Goal: Task Accomplishment & Management: Manage account settings

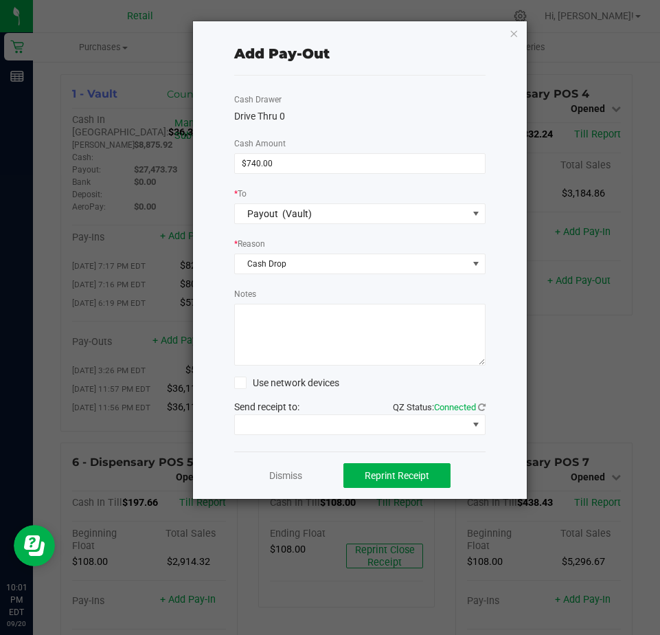
scroll to position [962, 0]
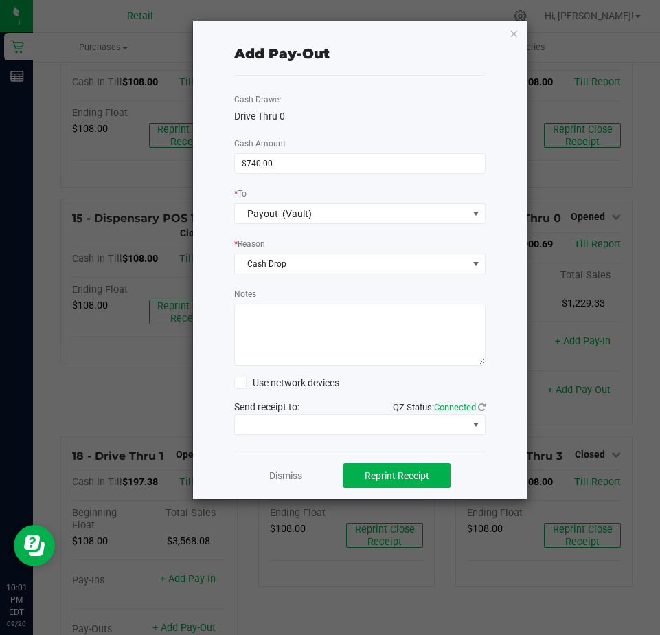
click at [282, 479] on link "Dismiss" at bounding box center [285, 476] width 33 height 14
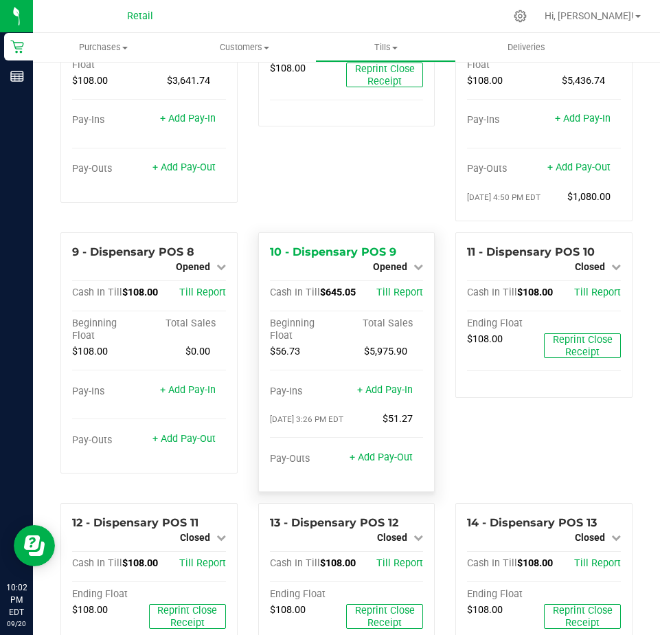
scroll to position [550, 0]
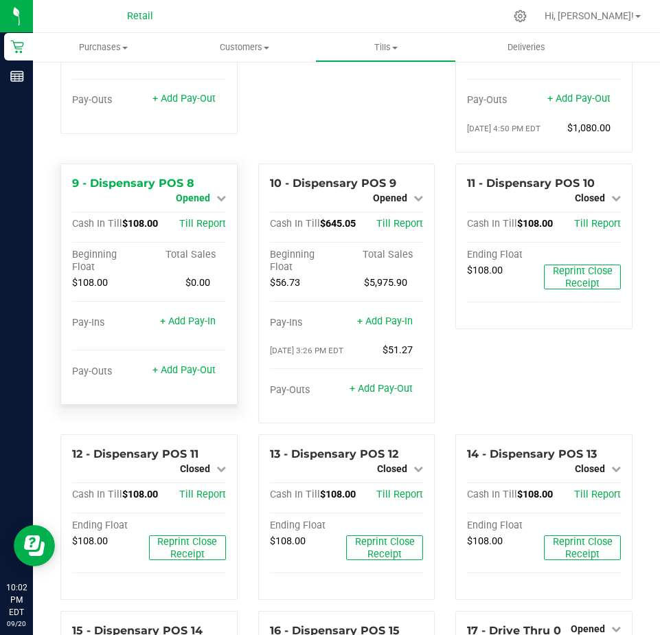
click at [205, 203] on span "Opened" at bounding box center [193, 197] width 34 height 11
click at [203, 215] on link "Close Till" at bounding box center [194, 209] width 37 height 11
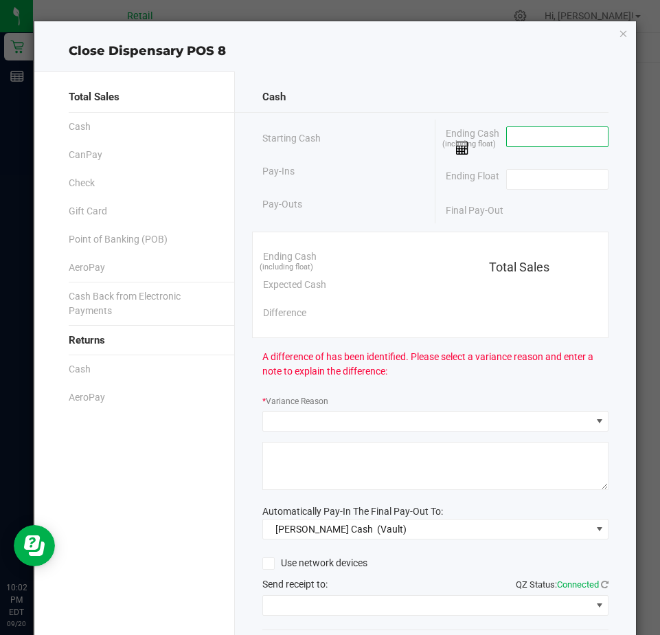
click at [519, 141] on input at bounding box center [557, 136] width 101 height 19
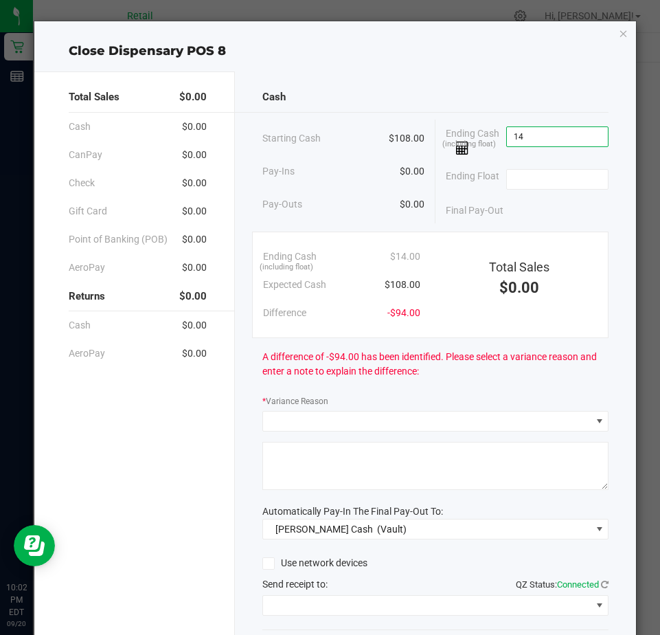
type input "1"
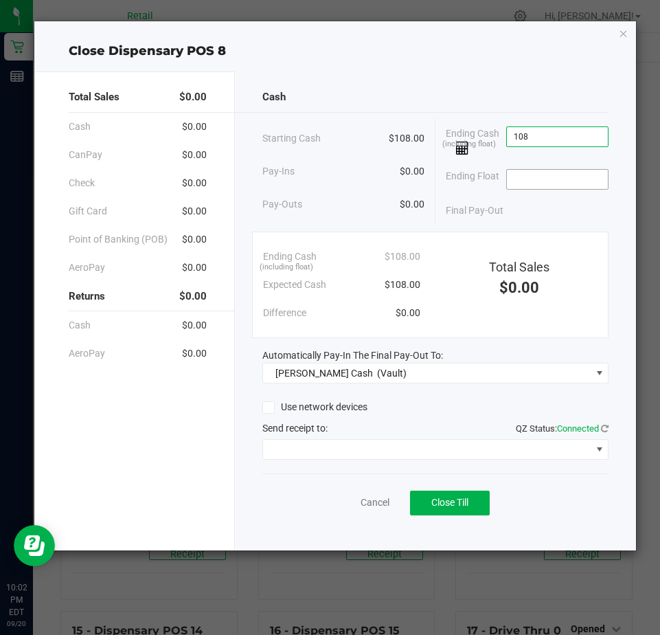
type input "$108.00"
click at [522, 183] on input at bounding box center [557, 179] width 101 height 19
type input "$108.00"
click at [445, 506] on span "Close Till" at bounding box center [450, 502] width 37 height 11
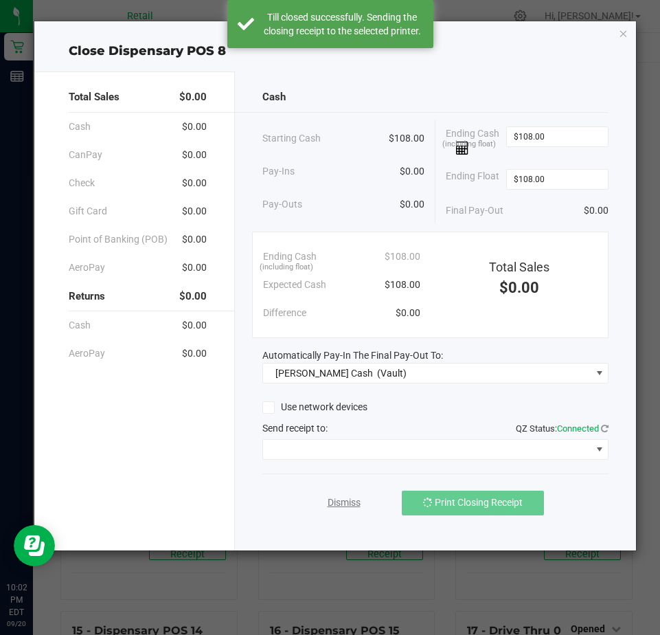
click at [344, 500] on link "Dismiss" at bounding box center [344, 502] width 33 height 14
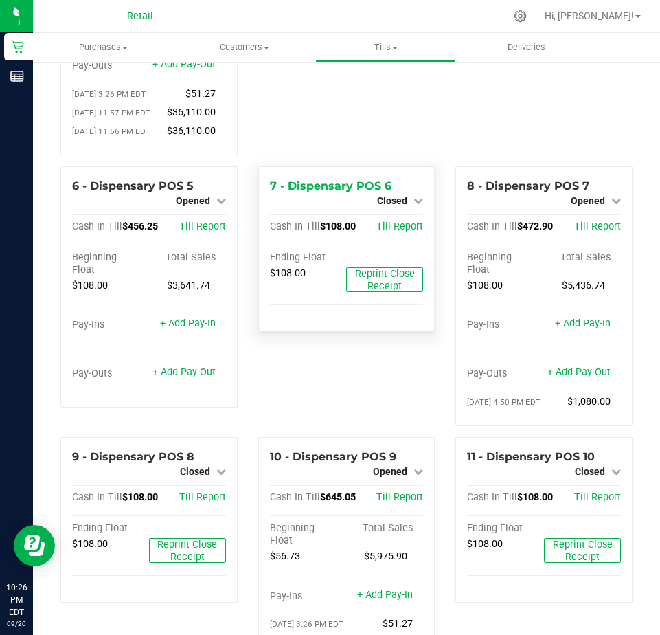
scroll to position [344, 0]
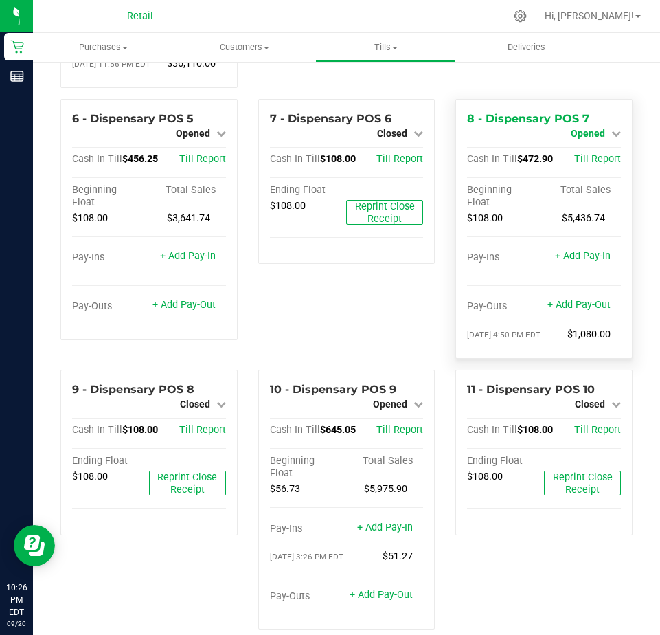
click at [583, 139] on span "Opened" at bounding box center [588, 133] width 34 height 11
click at [587, 150] on link "Close Till" at bounding box center [589, 144] width 37 height 11
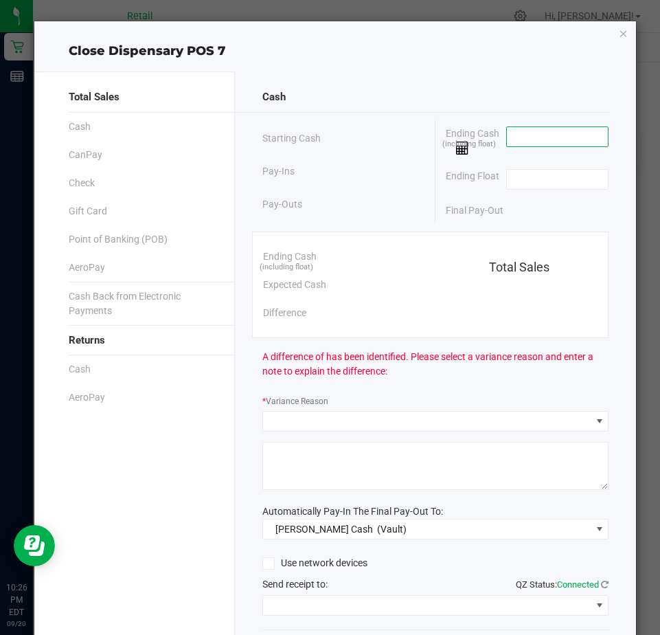
click at [519, 142] on input at bounding box center [557, 136] width 101 height 19
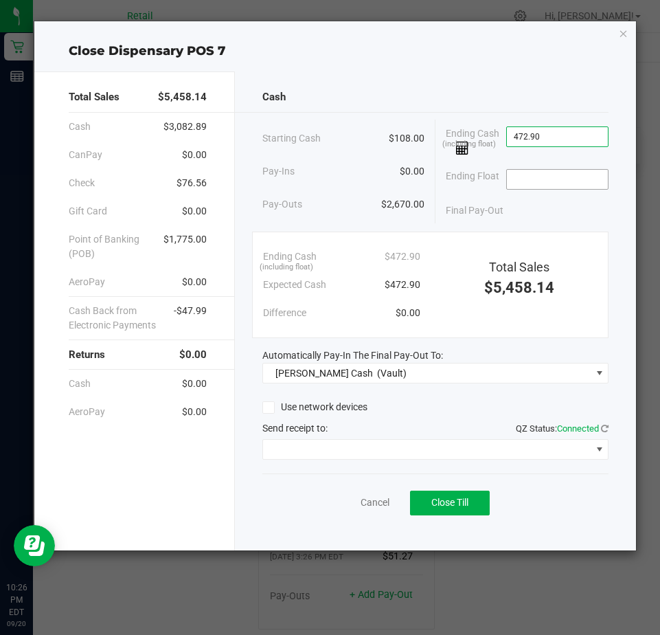
type input "$472.90"
click at [534, 180] on input at bounding box center [557, 179] width 101 height 19
type input "$108.00"
drag, startPoint x: 304, startPoint y: 469, endPoint x: 306, endPoint y: 458, distance: 10.4
click at [306, 467] on div "Cash Starting Cash $108.00 Pay-Ins $0.00 Pay-Outs $2,670.00 Ending Cash (includ…" at bounding box center [435, 310] width 401 height 479
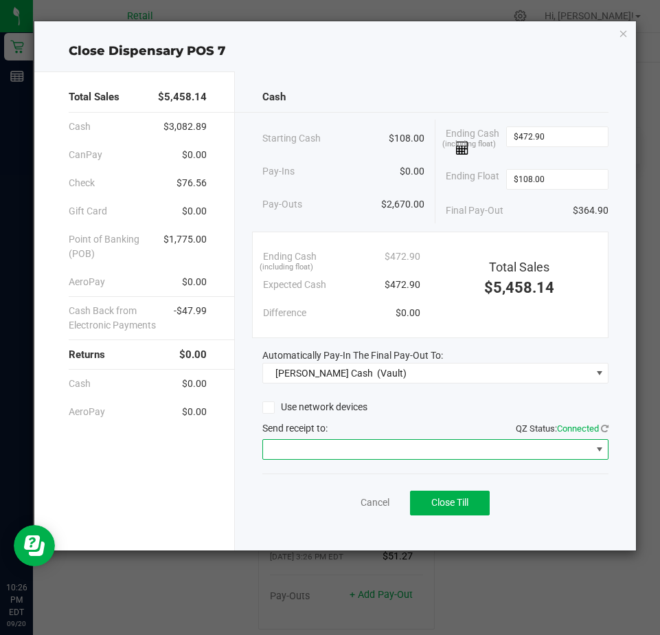
click at [309, 456] on span at bounding box center [427, 449] width 328 height 19
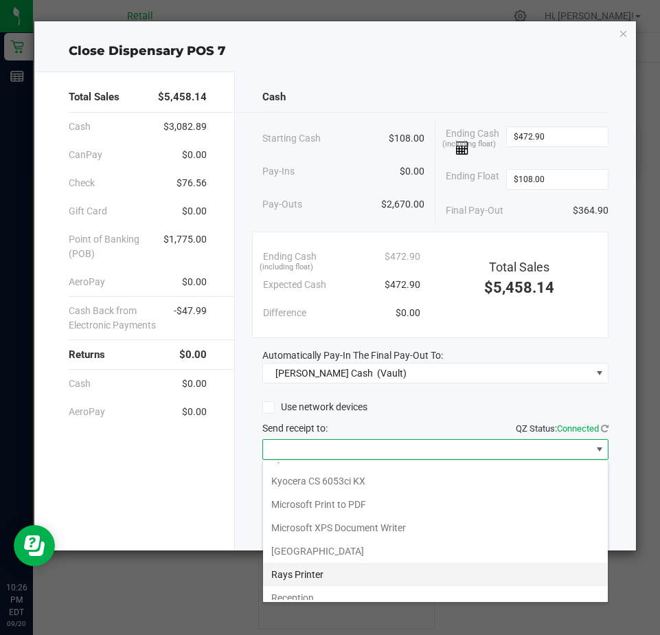
scroll to position [213, 0]
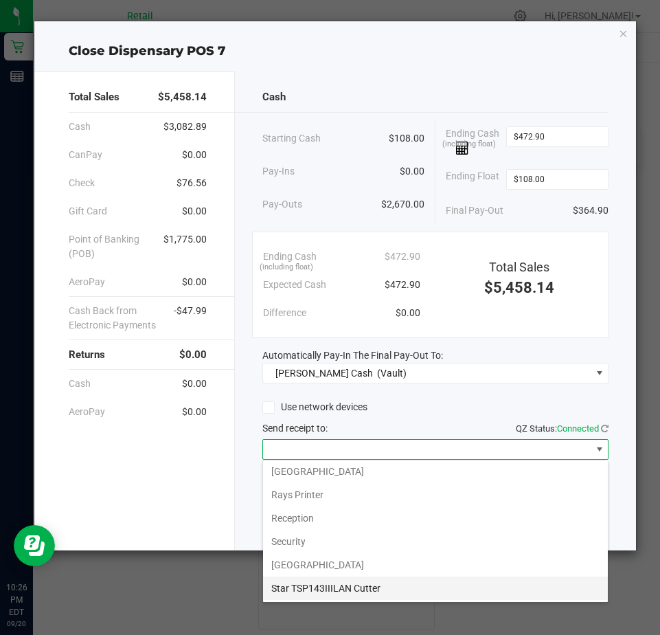
click at [293, 584] on Cutter "Star TSP143IIILAN Cutter" at bounding box center [435, 588] width 345 height 23
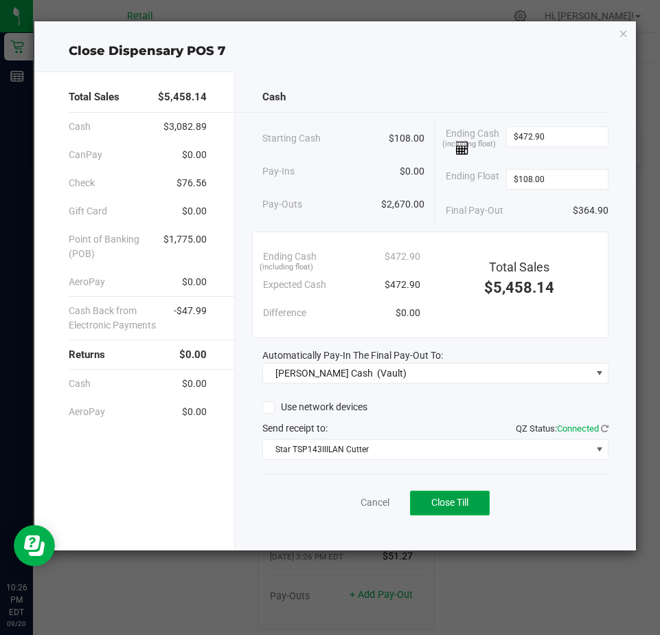
click at [438, 498] on span "Close Till" at bounding box center [450, 502] width 37 height 11
click at [337, 505] on link "Dismiss" at bounding box center [344, 502] width 33 height 14
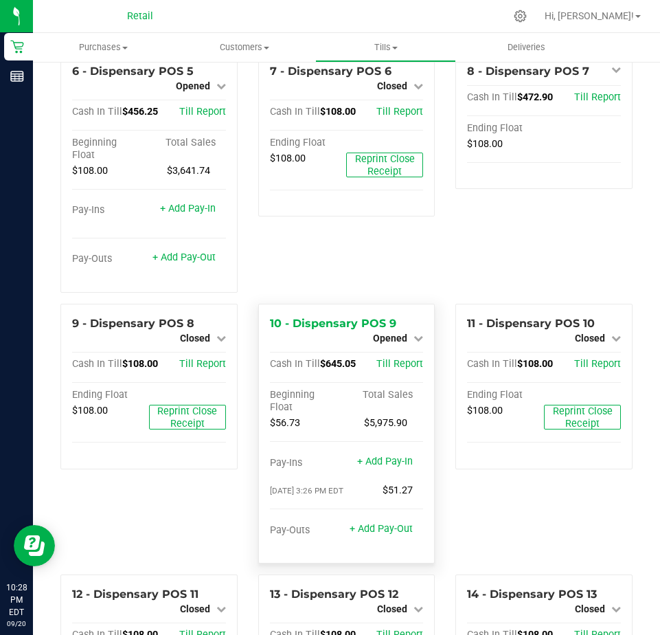
scroll to position [550, 0]
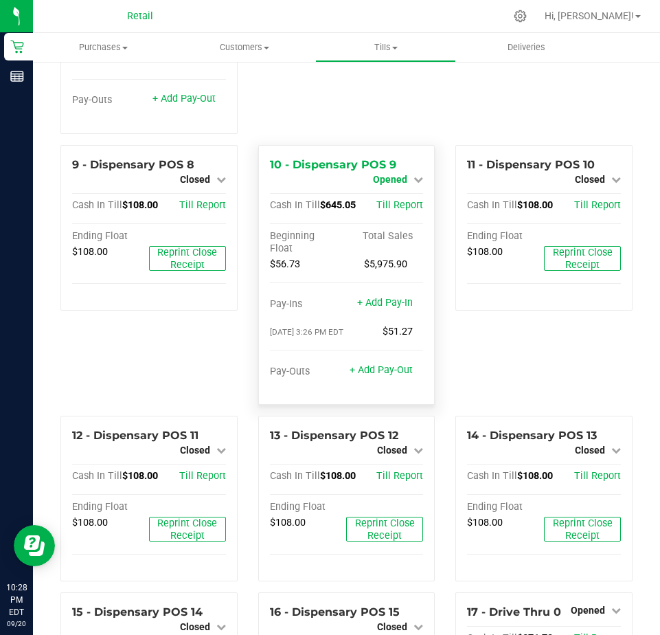
click at [385, 185] on span "Opened" at bounding box center [390, 179] width 34 height 11
click at [392, 210] on div "Close Till" at bounding box center [392, 191] width 103 height 37
click at [391, 197] on link "Close Till" at bounding box center [392, 191] width 37 height 11
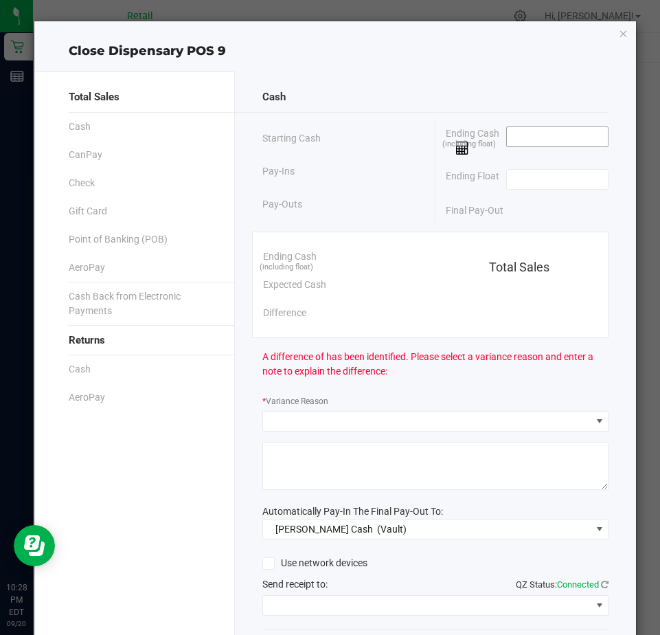
click at [515, 135] on input at bounding box center [557, 136] width 101 height 19
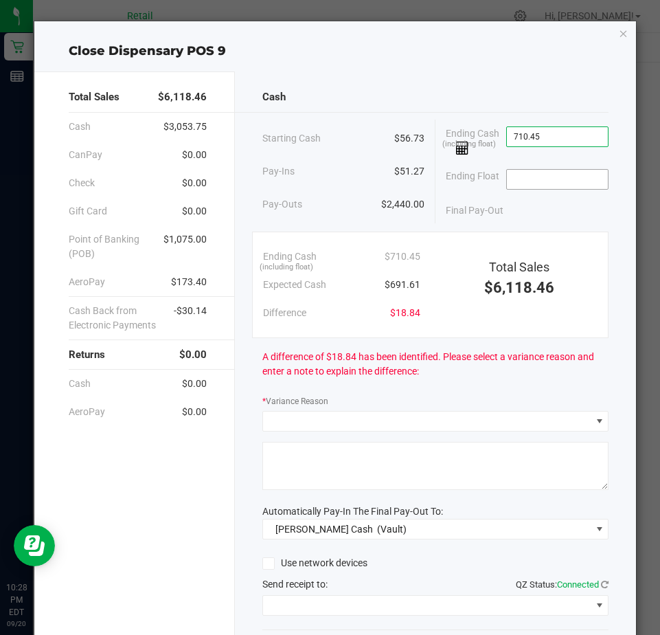
type input "$710.45"
click at [515, 175] on input at bounding box center [557, 179] width 101 height 19
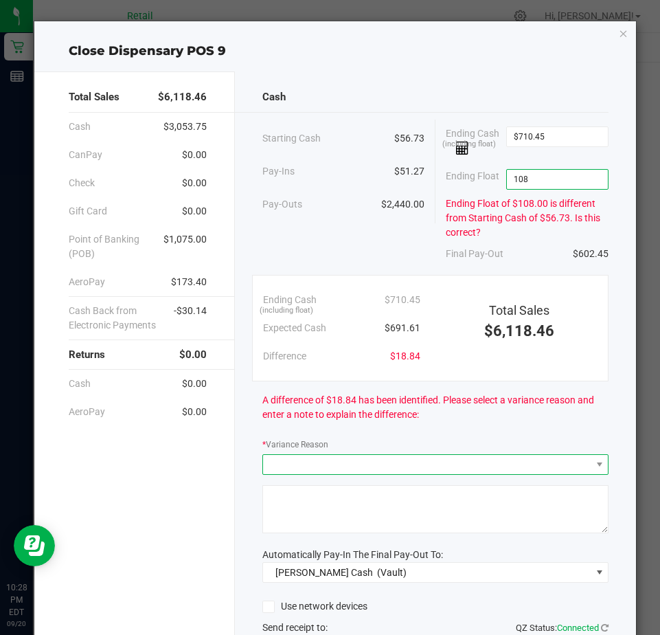
type input "$108.00"
click at [285, 461] on span at bounding box center [427, 464] width 328 height 19
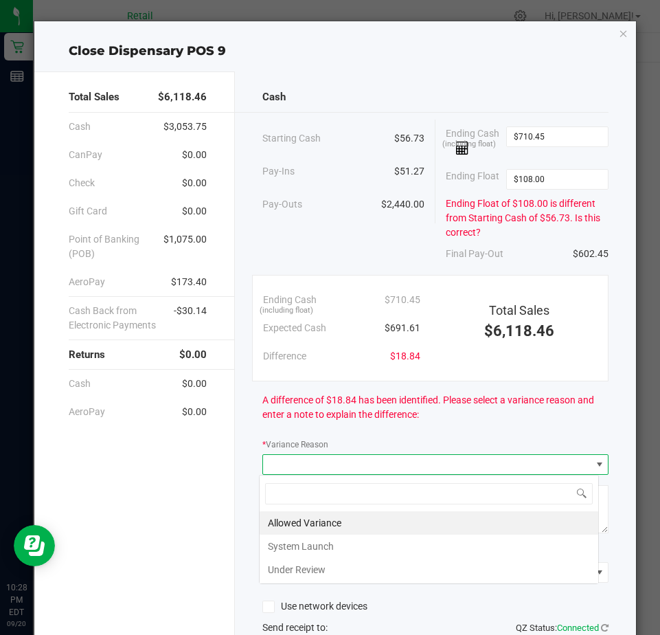
scroll to position [21, 341]
click at [290, 518] on li "Allowed Variance" at bounding box center [429, 522] width 339 height 23
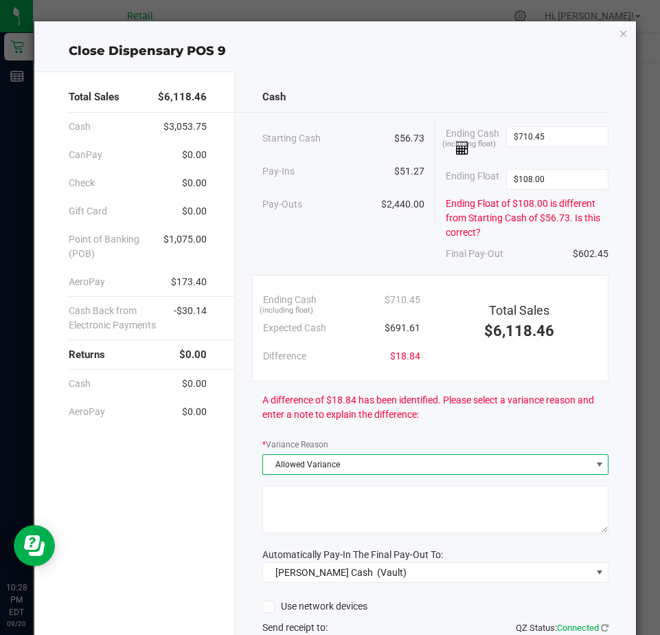
click at [292, 506] on textarea at bounding box center [435, 509] width 346 height 48
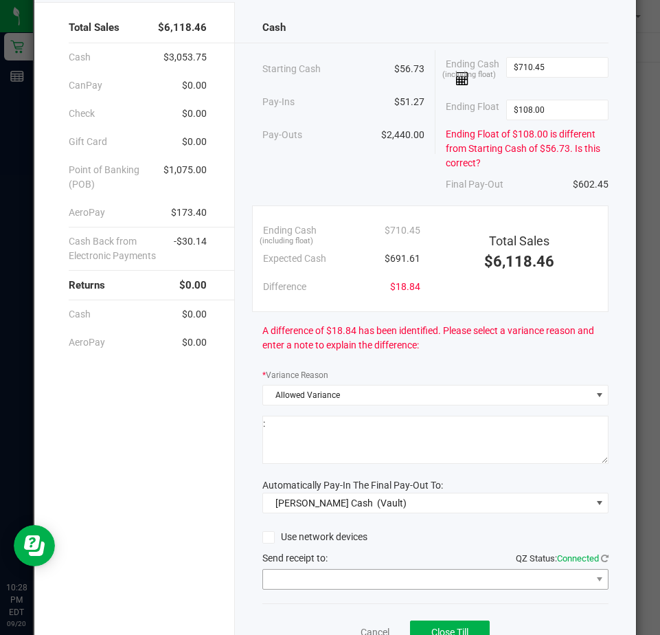
scroll to position [136, 0]
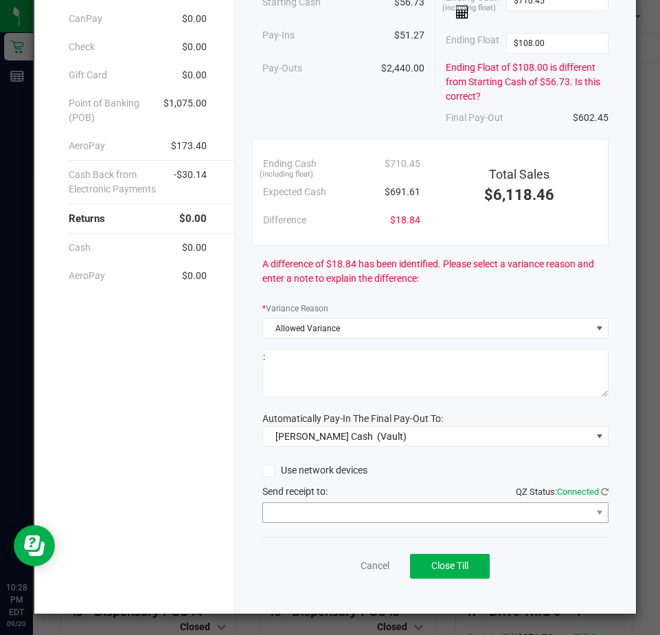
type textarea ":"
click at [296, 505] on span at bounding box center [427, 512] width 328 height 19
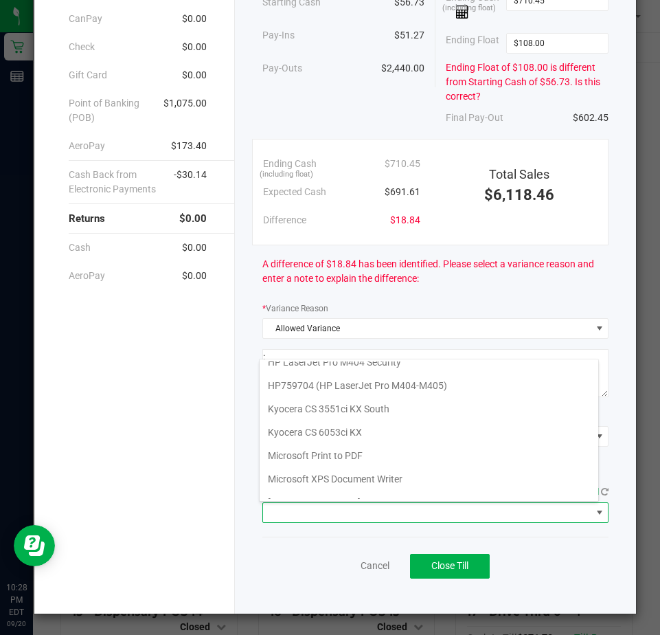
scroll to position [213, 0]
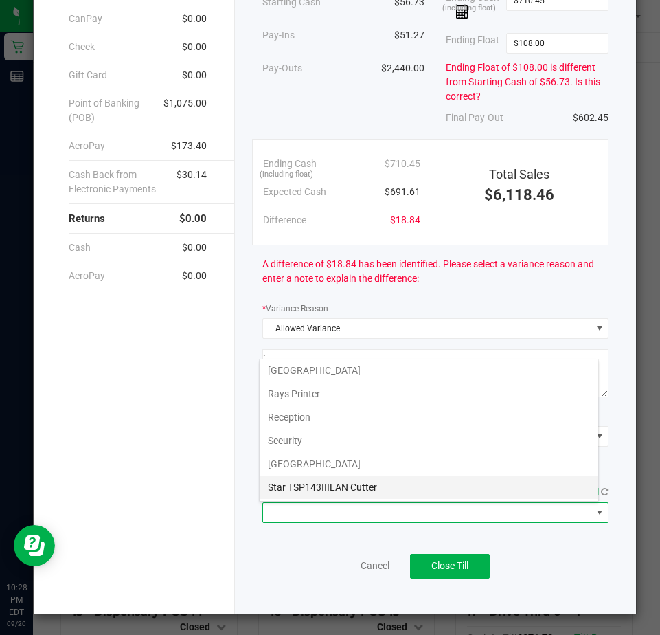
click at [291, 491] on Cutter "Star TSP143IIILAN Cutter" at bounding box center [429, 487] width 339 height 23
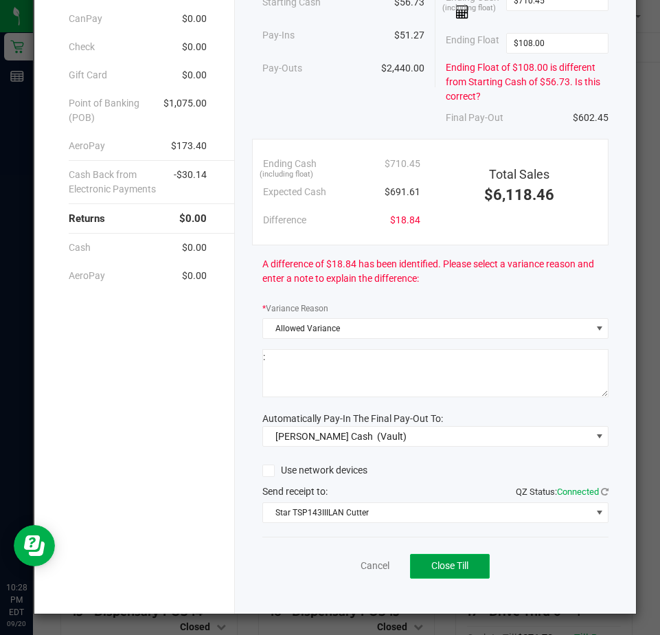
click at [422, 564] on button "Close Till" at bounding box center [450, 566] width 80 height 25
click at [371, 388] on textarea at bounding box center [435, 373] width 346 height 48
click at [335, 558] on div "Dismiss Reprint Closing Receipt" at bounding box center [435, 563] width 346 height 53
click at [334, 564] on link "Dismiss" at bounding box center [344, 566] width 33 height 14
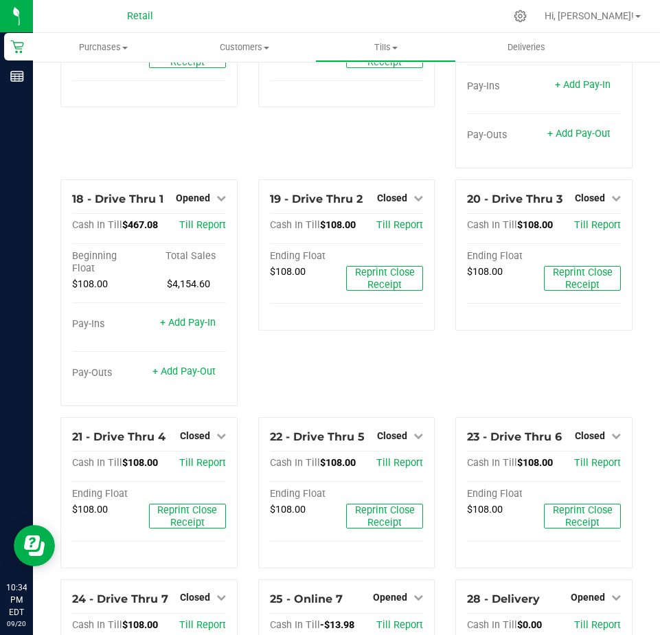
scroll to position [1099, 0]
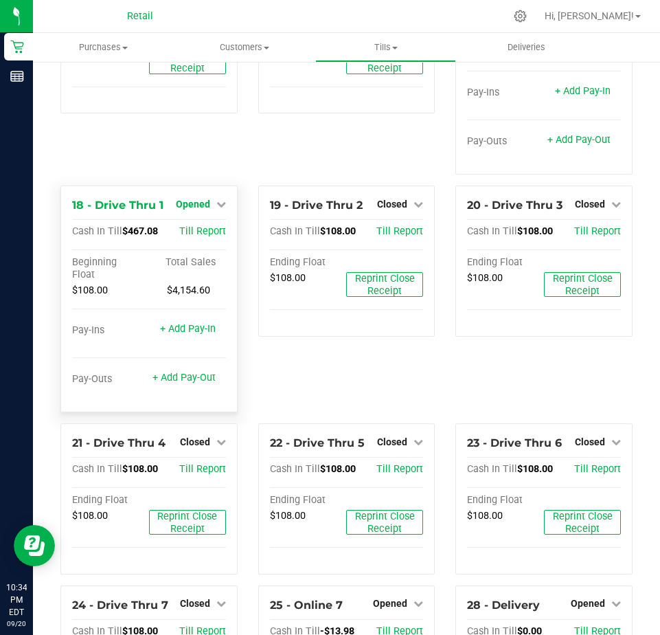
click at [193, 210] on span "Opened" at bounding box center [193, 204] width 34 height 11
click at [196, 238] on link "Close Till" at bounding box center [194, 232] width 37 height 11
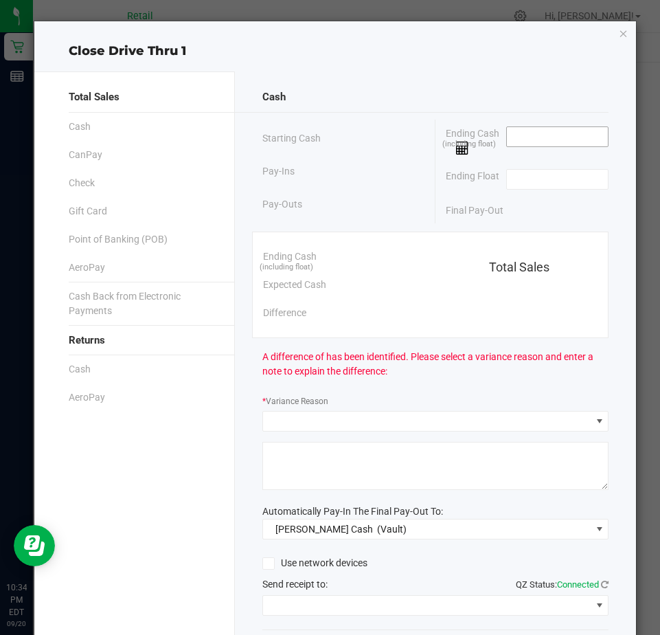
click at [507, 137] on input at bounding box center [557, 136] width 101 height 19
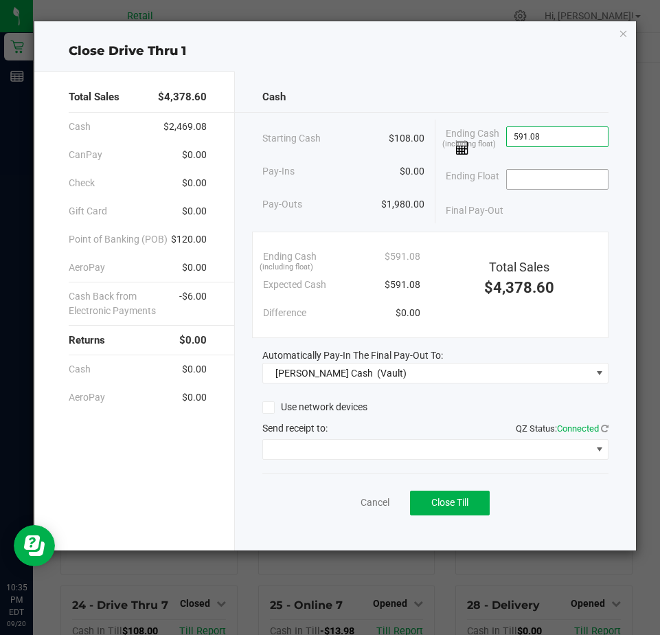
type input "$591.08"
click at [516, 173] on input at bounding box center [557, 179] width 101 height 19
type input "$108.00"
click at [271, 439] on div "Use network devices Send receipt to: QZ Status: Connected" at bounding box center [435, 428] width 346 height 63
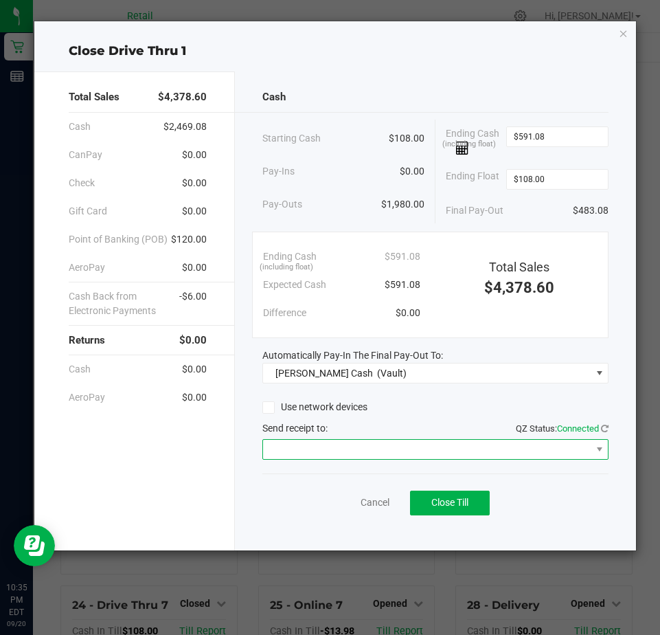
click at [282, 449] on span at bounding box center [427, 449] width 328 height 19
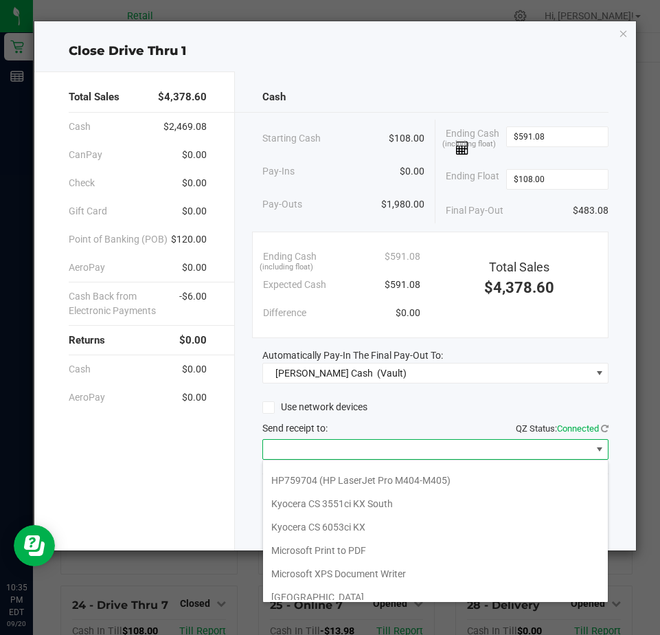
scroll to position [213, 0]
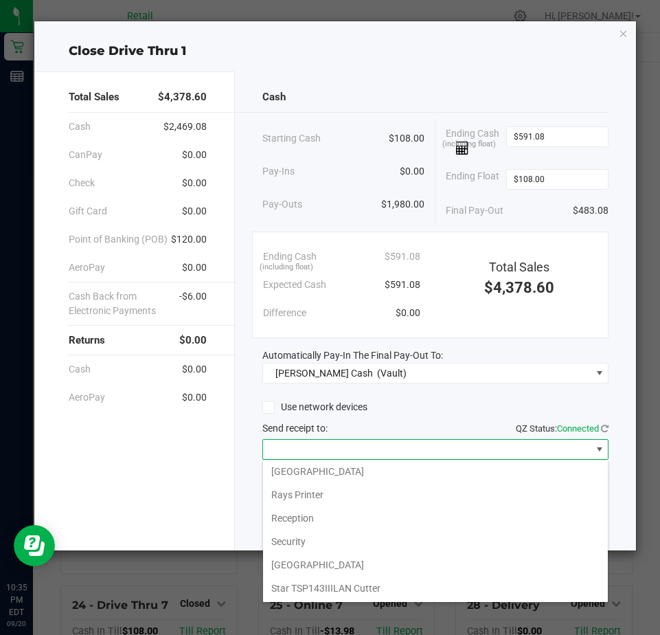
click at [306, 585] on Cutter "Star TSP143IIILAN Cutter" at bounding box center [435, 588] width 345 height 23
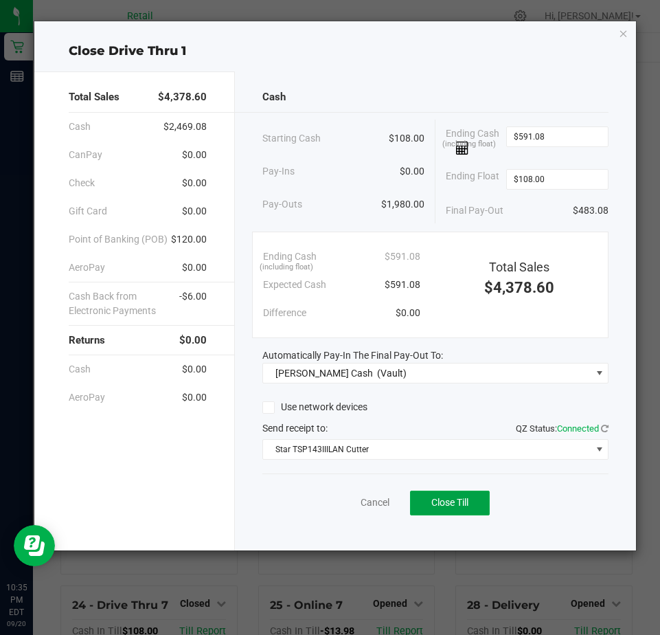
drag, startPoint x: 442, startPoint y: 502, endPoint x: 414, endPoint y: 436, distance: 71.7
click at [439, 492] on button "Close Till" at bounding box center [450, 503] width 80 height 25
click at [341, 499] on link "Dismiss" at bounding box center [344, 502] width 33 height 14
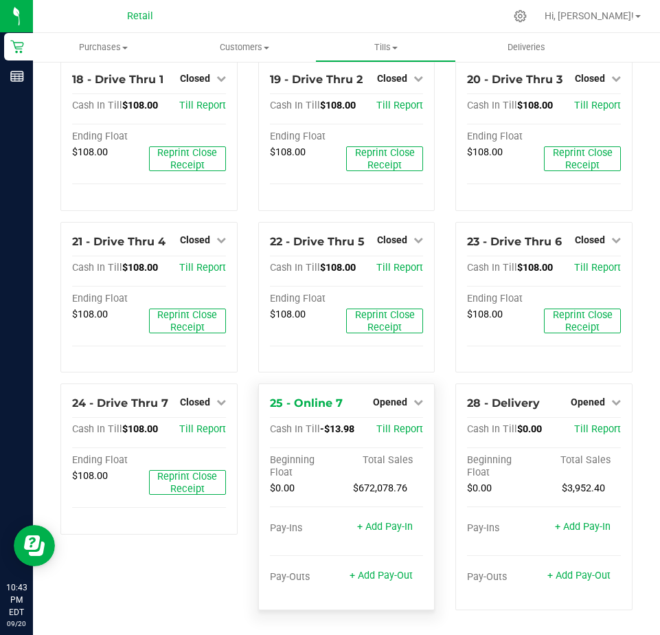
scroll to position [1258, 0]
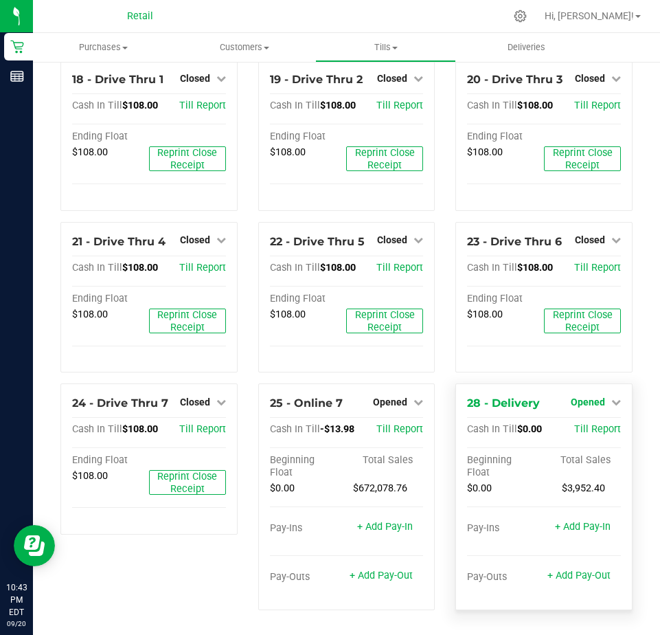
click at [582, 399] on span "Opened" at bounding box center [588, 401] width 34 height 11
click at [587, 433] on link "Close Till" at bounding box center [589, 430] width 37 height 11
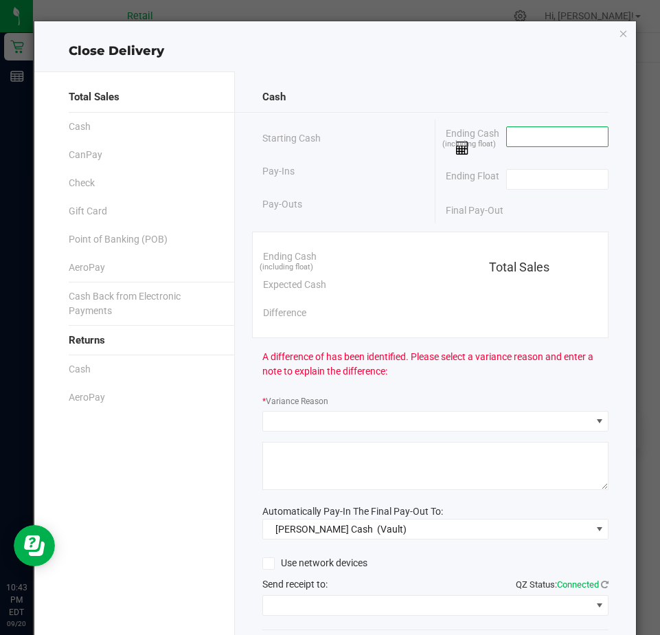
click at [513, 137] on input at bounding box center [557, 136] width 101 height 19
type input "$0.00"
click at [528, 181] on input at bounding box center [557, 179] width 101 height 19
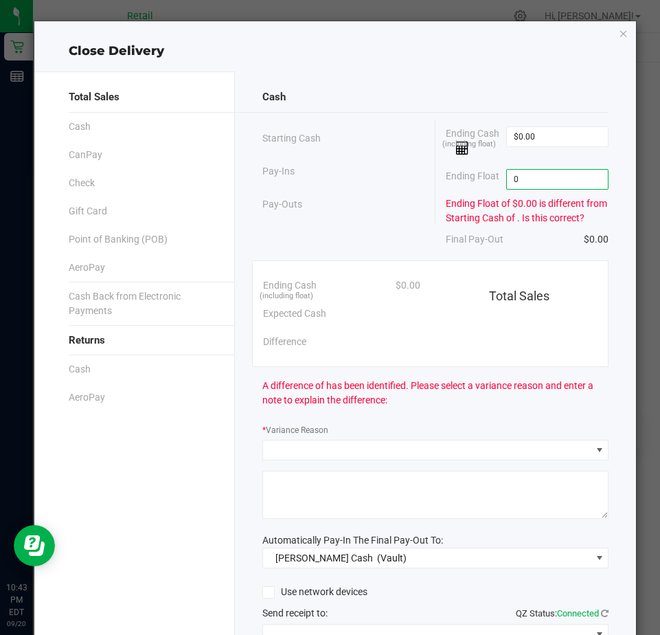
type input "$0.00"
click at [543, 217] on div "Ending Float of $0.00 is different from Starting Cash of . Is this correct?" at bounding box center [527, 211] width 163 height 29
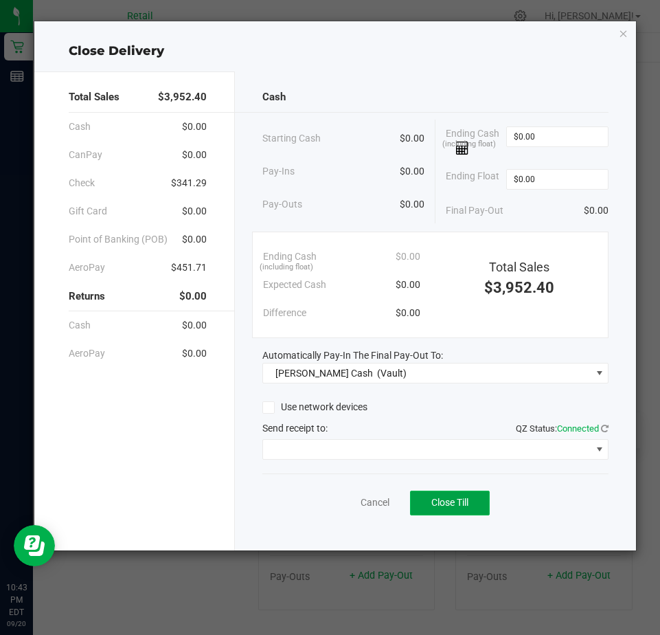
drag, startPoint x: 443, startPoint y: 513, endPoint x: 434, endPoint y: 515, distance: 9.0
click at [443, 511] on button "Close Till" at bounding box center [450, 503] width 80 height 25
click at [362, 506] on link "Cancel" at bounding box center [369, 502] width 29 height 14
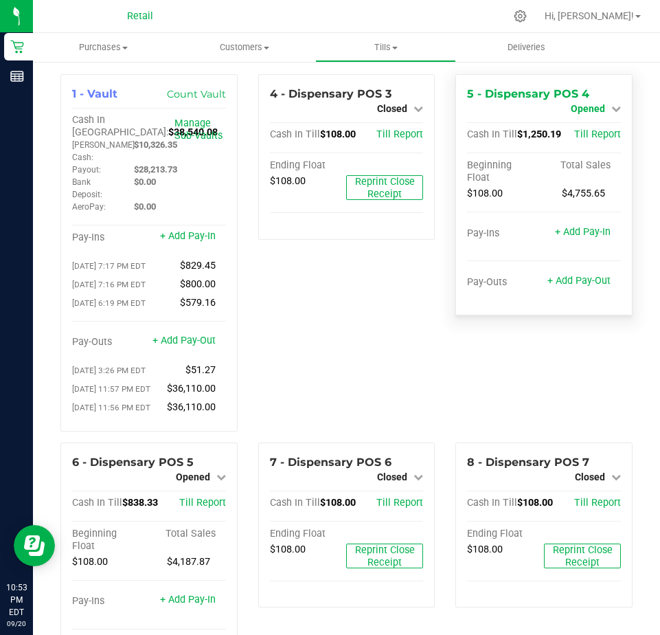
click at [572, 109] on span "Opened" at bounding box center [588, 108] width 34 height 11
click at [572, 120] on link "Close Till" at bounding box center [589, 120] width 37 height 11
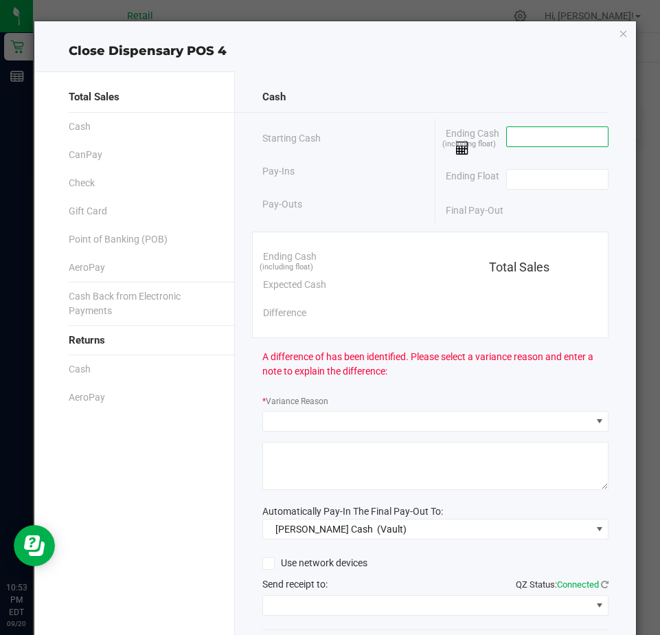
click at [520, 138] on input at bounding box center [557, 136] width 101 height 19
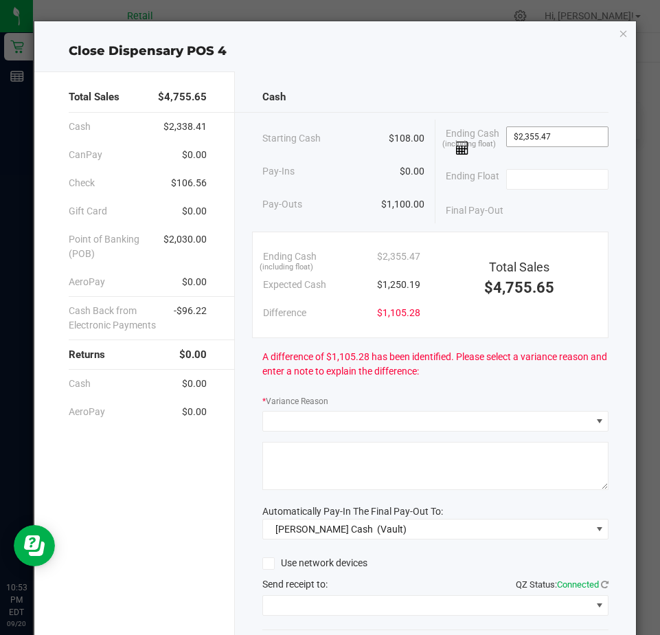
type input "2355.47"
click at [545, 138] on input "2355.47" at bounding box center [557, 136] width 101 height 19
type input "$1,255.47"
click at [514, 183] on input at bounding box center [557, 179] width 101 height 19
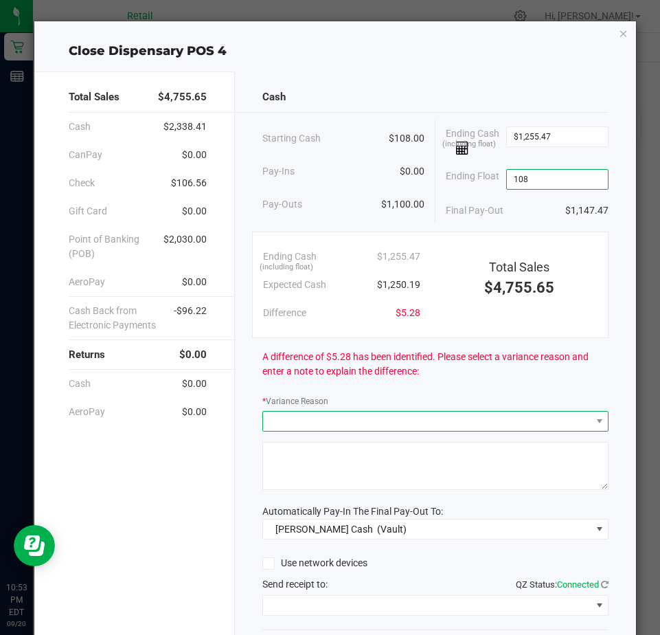
type input "$108.00"
click at [301, 427] on span at bounding box center [427, 421] width 328 height 19
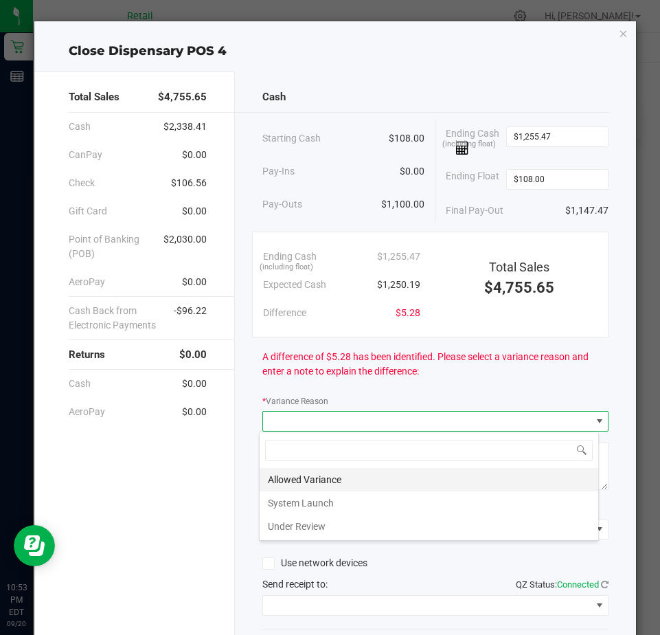
scroll to position [21, 341]
drag, startPoint x: 291, startPoint y: 478, endPoint x: 293, endPoint y: 488, distance: 10.5
click at [291, 478] on li "Allowed Variance" at bounding box center [429, 479] width 339 height 23
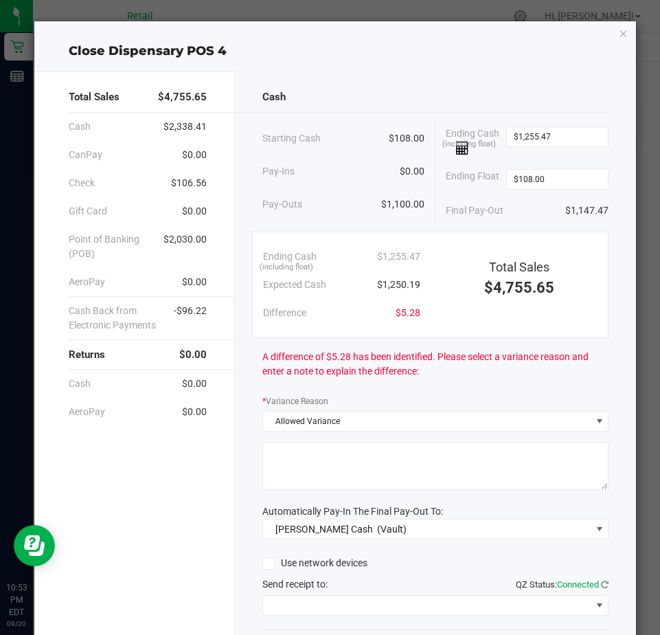
click at [295, 490] on div at bounding box center [435, 468] width 346 height 52
click at [291, 480] on textarea at bounding box center [435, 466] width 346 height 48
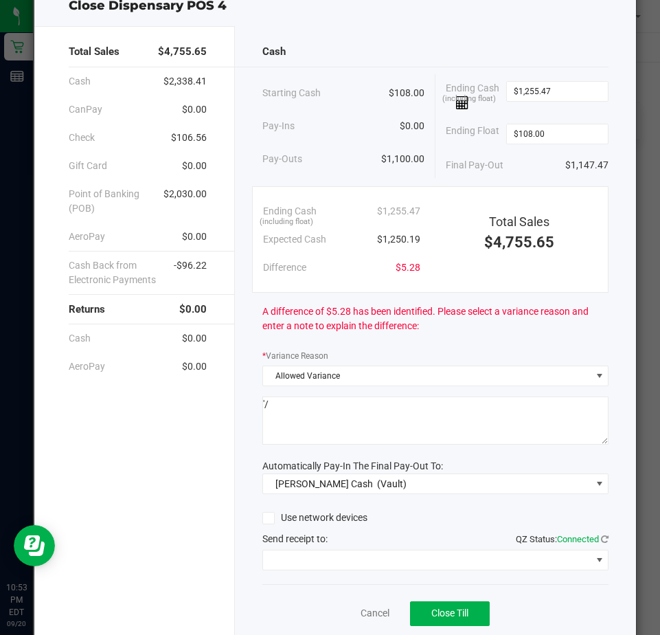
scroll to position [93, 0]
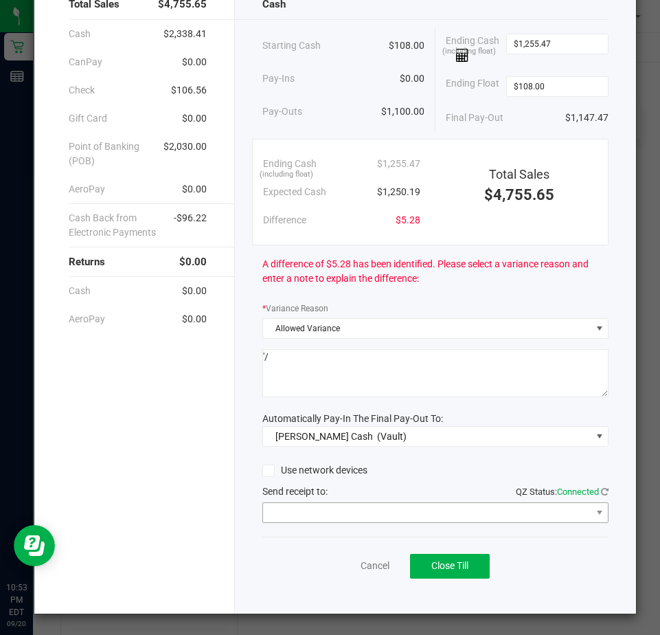
type textarea "'/"
click at [284, 511] on span at bounding box center [427, 512] width 328 height 19
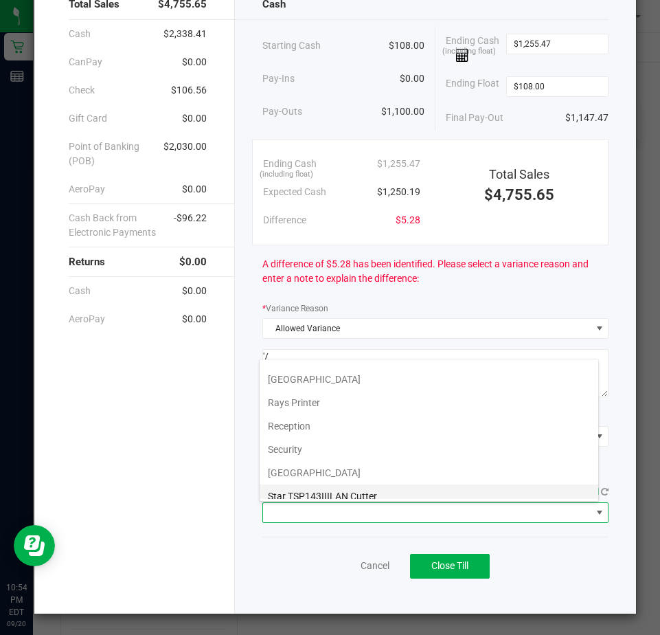
scroll to position [213, 0]
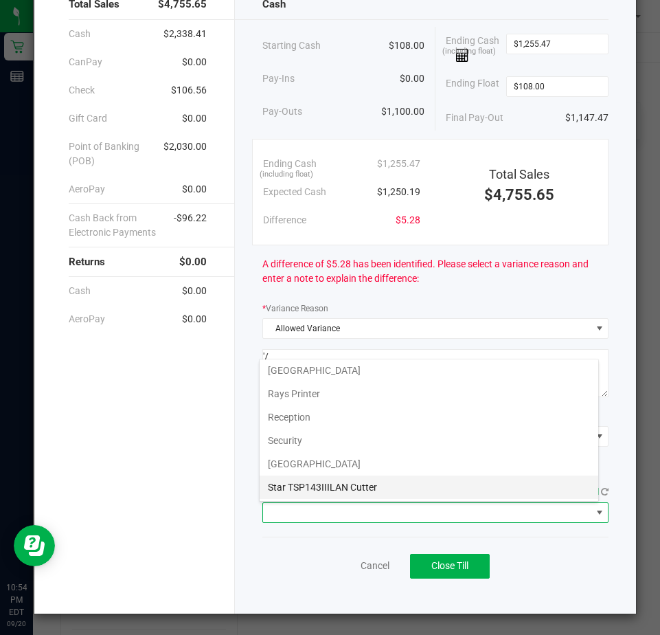
click at [309, 490] on Cutter "Star TSP143IIILAN Cutter" at bounding box center [429, 487] width 339 height 23
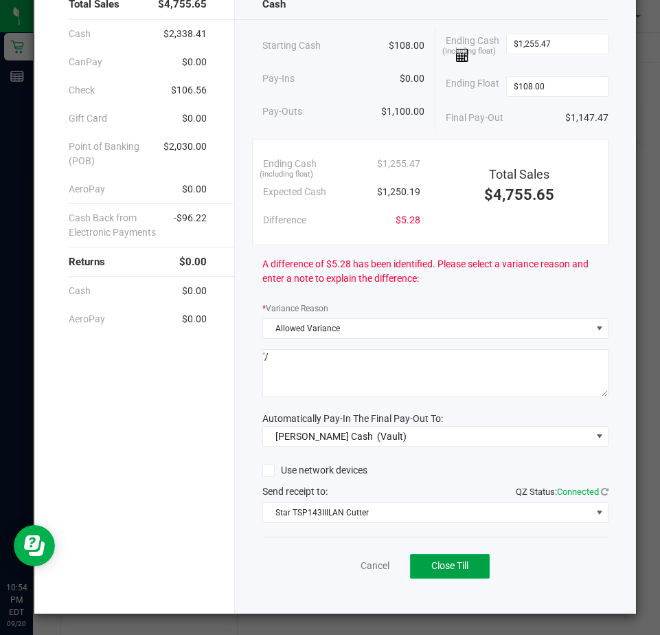
click at [458, 572] on button "Close Till" at bounding box center [450, 566] width 80 height 25
click at [344, 564] on link "Dismiss" at bounding box center [344, 566] width 33 height 14
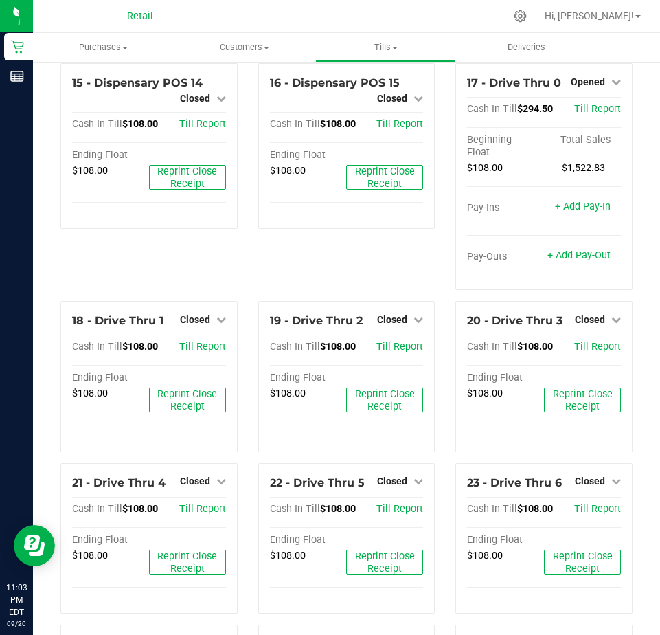
scroll to position [915, 0]
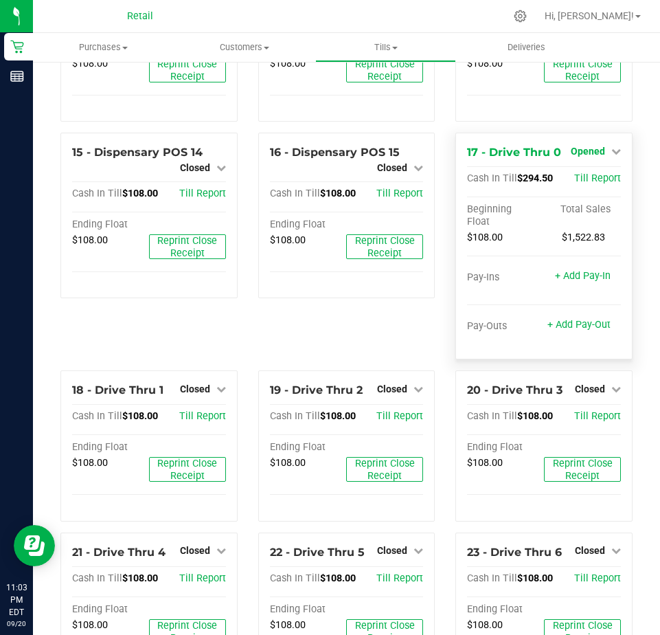
click at [587, 157] on span "Opened" at bounding box center [588, 151] width 34 height 11
click at [583, 185] on link "Close Till" at bounding box center [589, 179] width 37 height 11
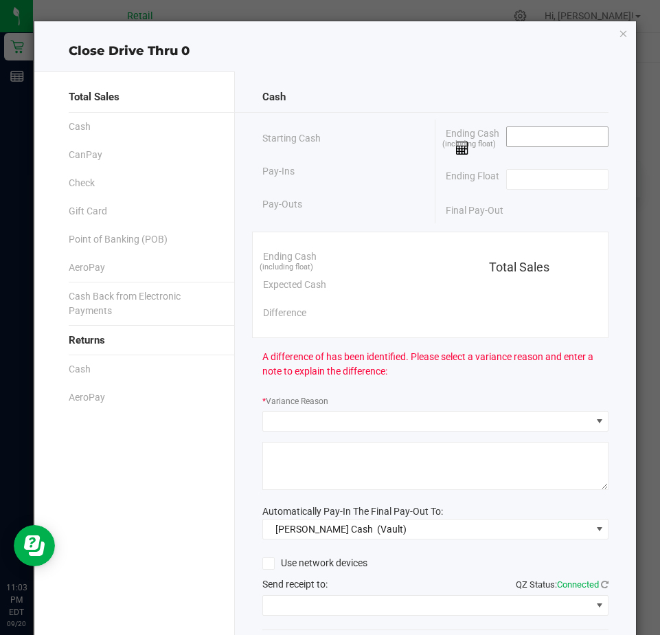
click at [524, 132] on input at bounding box center [557, 136] width 101 height 19
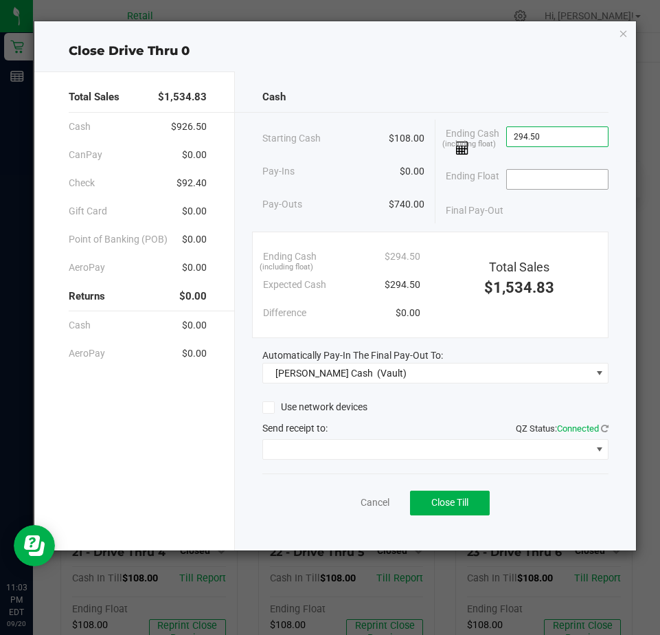
type input "$294.50"
click at [525, 182] on input at bounding box center [557, 179] width 101 height 19
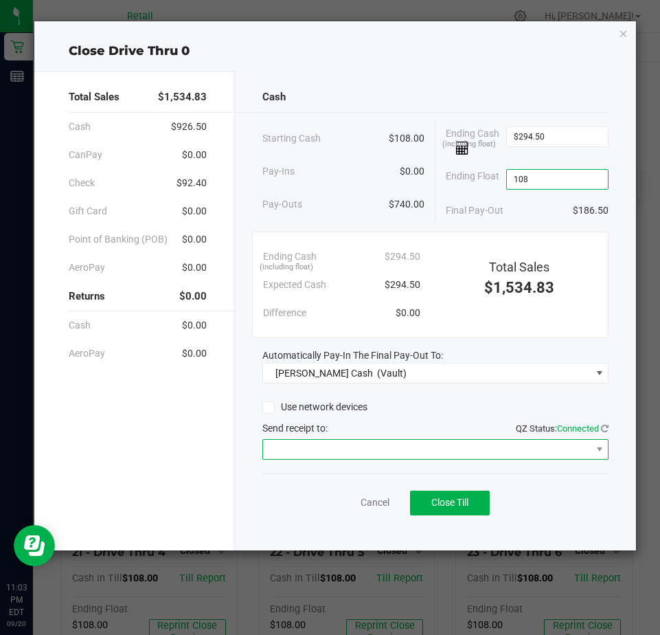
type input "$108.00"
click at [291, 453] on span at bounding box center [427, 449] width 328 height 19
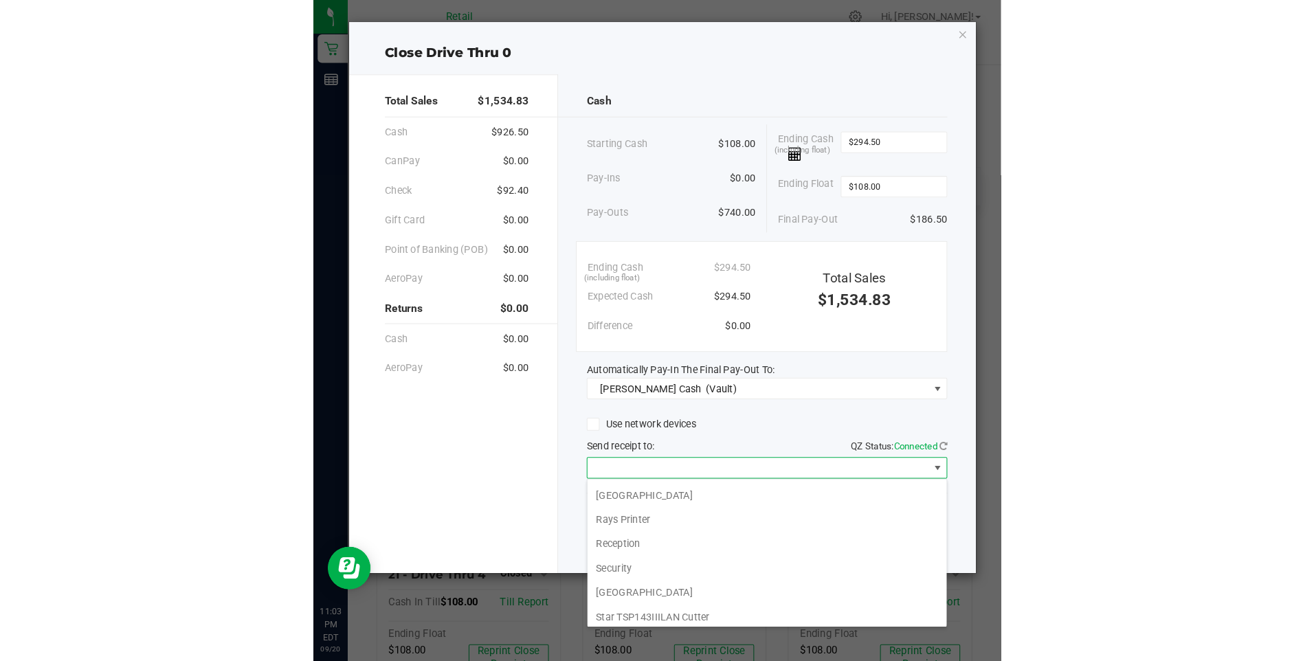
scroll to position [213, 0]
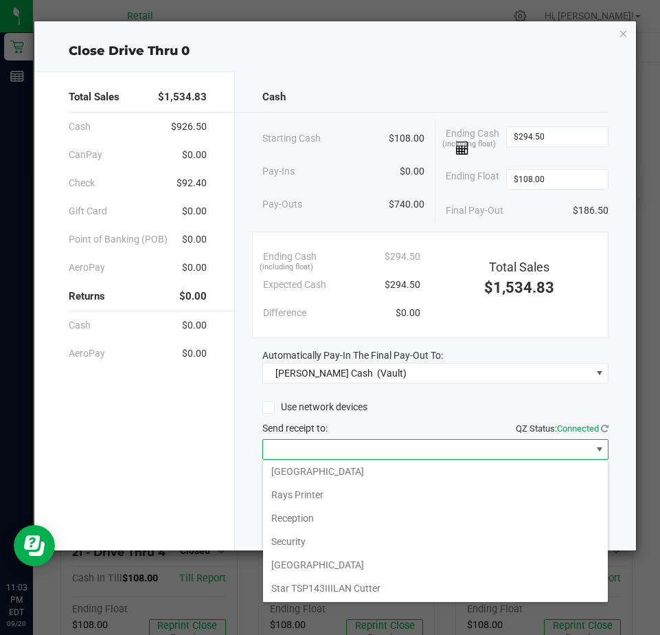
click at [314, 589] on Cutter "Star TSP143IIILAN Cutter" at bounding box center [435, 588] width 345 height 23
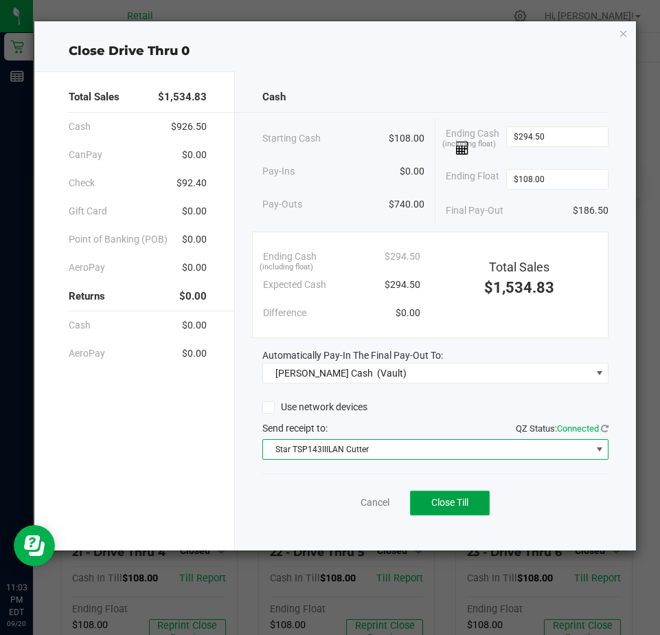
click at [463, 502] on span "Close Till" at bounding box center [450, 502] width 37 height 11
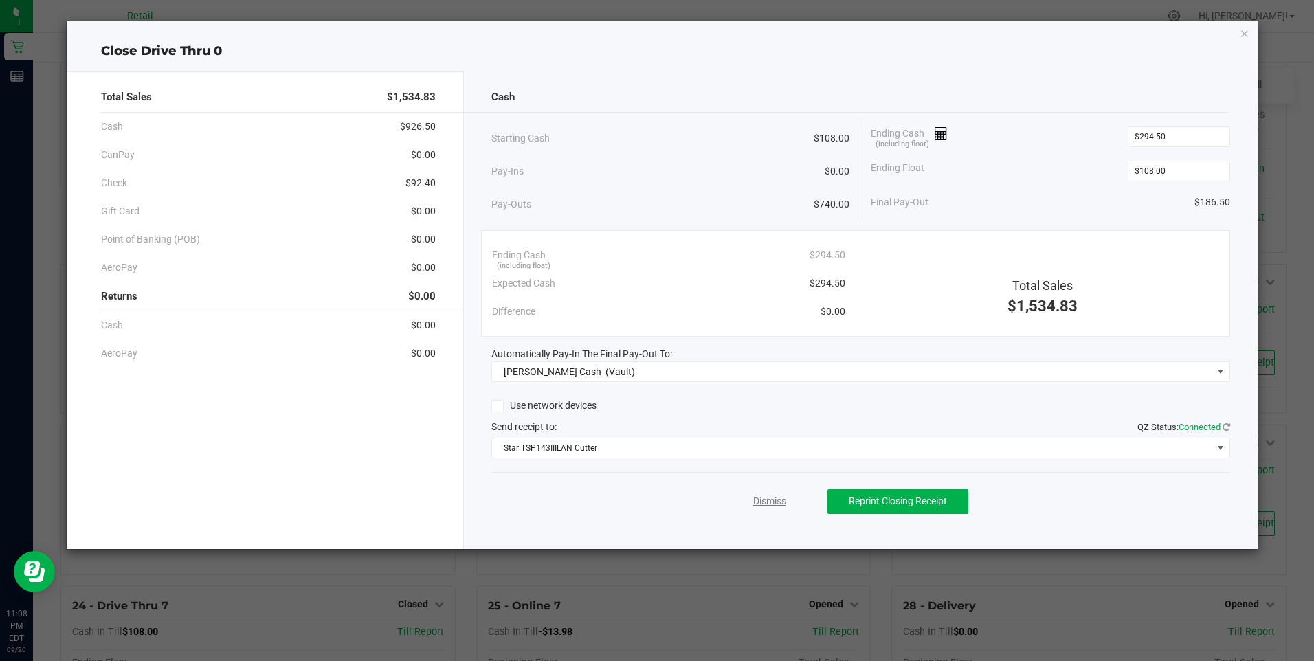
click at [660, 498] on link "Dismiss" at bounding box center [769, 501] width 33 height 14
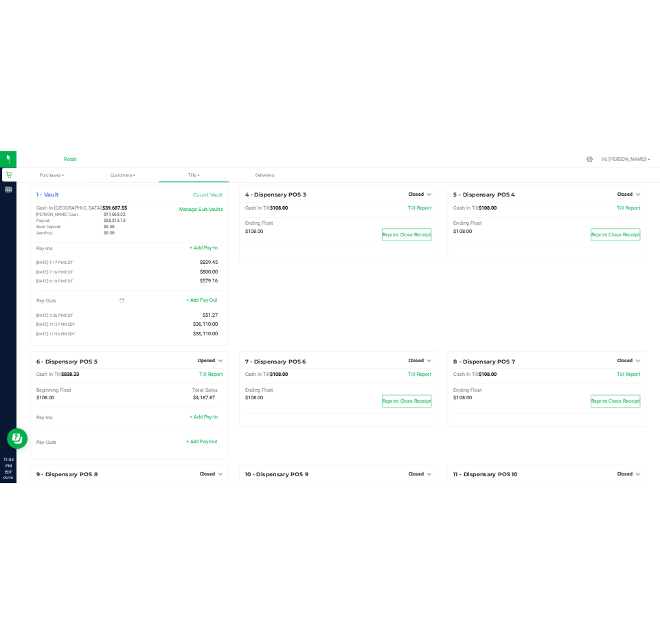
scroll to position [0, 0]
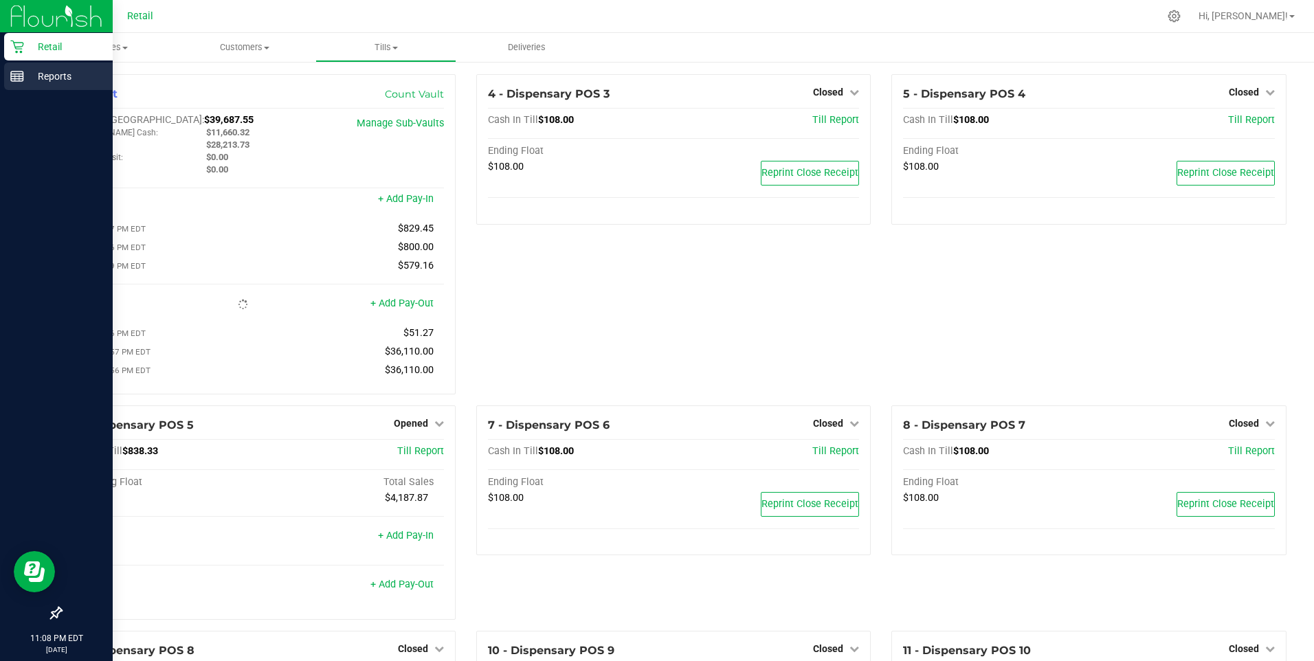
click at [23, 77] on rect at bounding box center [17, 76] width 12 height 10
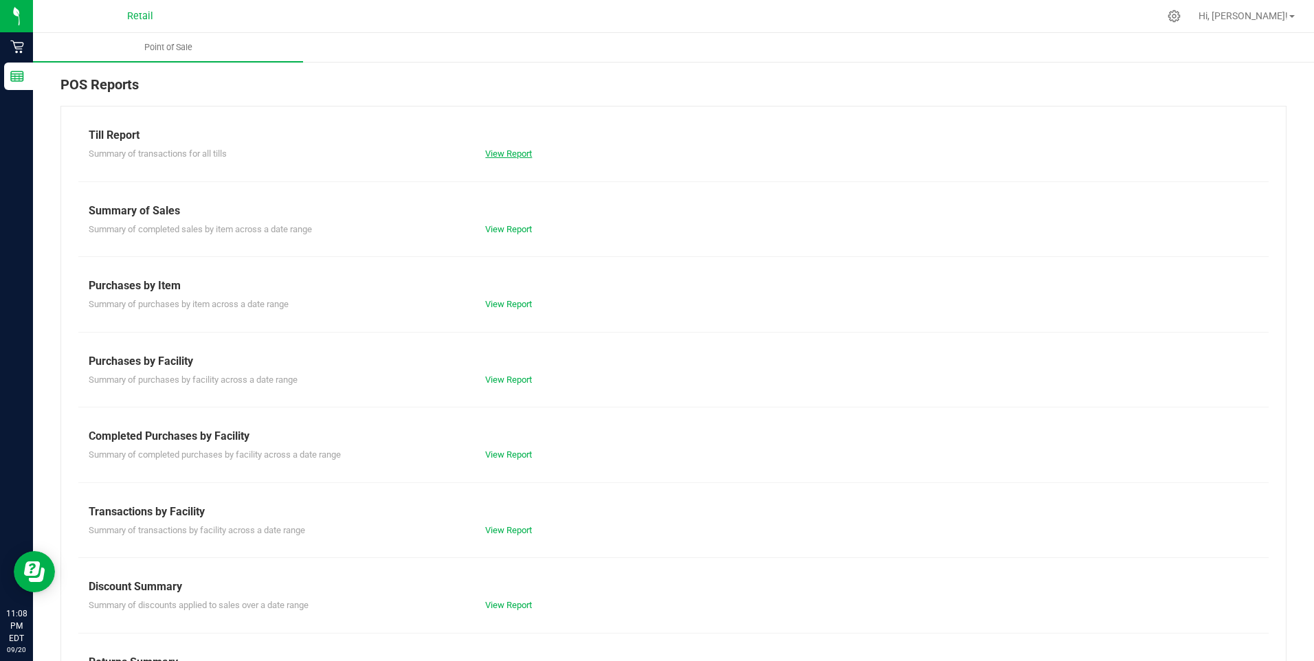
click at [506, 156] on link "View Report" at bounding box center [508, 153] width 47 height 10
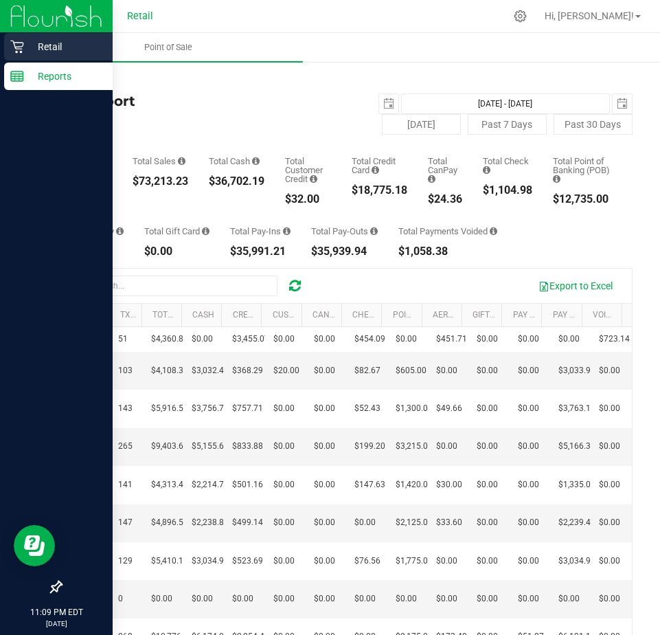
click at [46, 49] on p "Retail" at bounding box center [65, 46] width 82 height 16
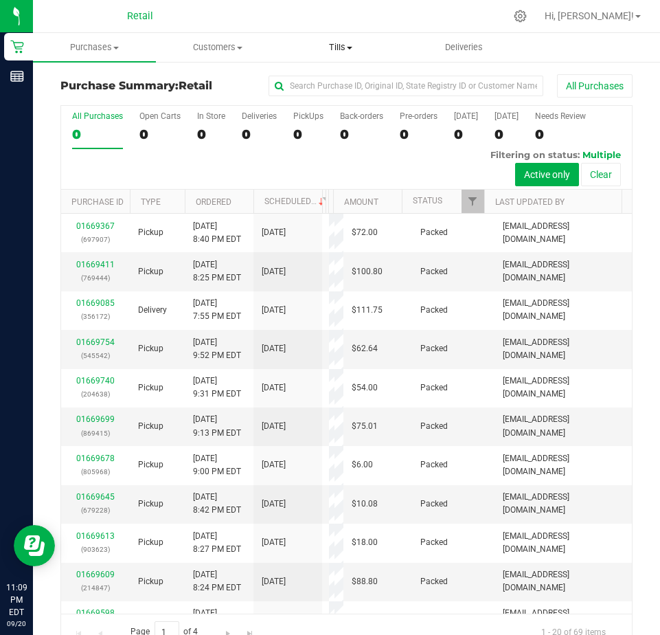
click at [340, 44] on span "Tills" at bounding box center [341, 47] width 122 height 12
click at [333, 84] on span "Manage tills" at bounding box center [326, 83] width 93 height 12
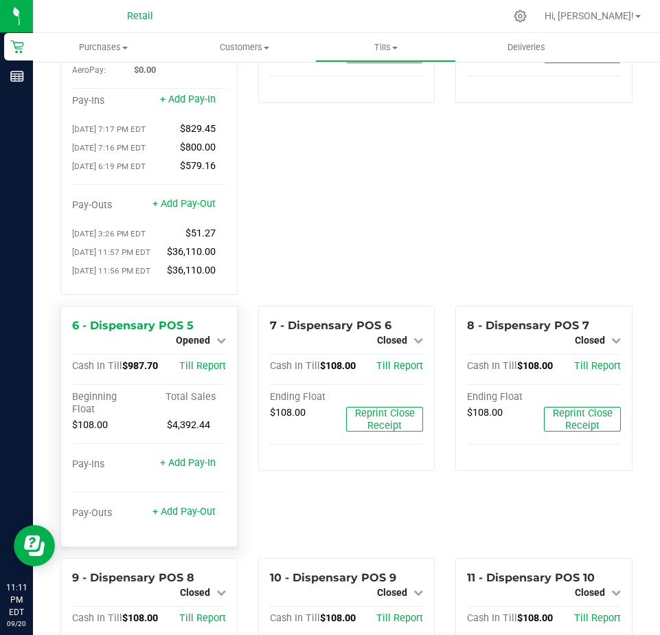
scroll to position [137, 0]
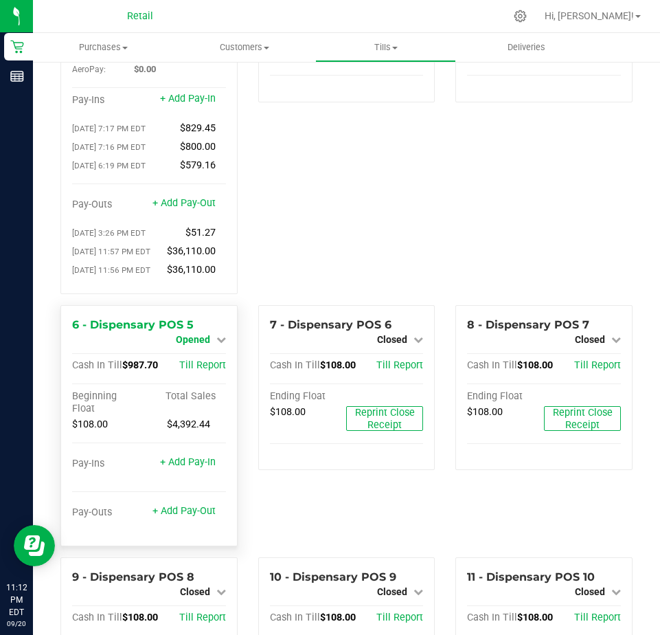
click at [188, 345] on span "Opened" at bounding box center [193, 339] width 34 height 11
drag, startPoint x: 199, startPoint y: 386, endPoint x: 192, endPoint y: 391, distance: 8.4
click at [192, 360] on div "Close Till" at bounding box center [195, 351] width 102 height 17
drag, startPoint x: 192, startPoint y: 391, endPoint x: 183, endPoint y: 386, distance: 10.1
click at [183, 357] on link "Close Till" at bounding box center [194, 351] width 37 height 11
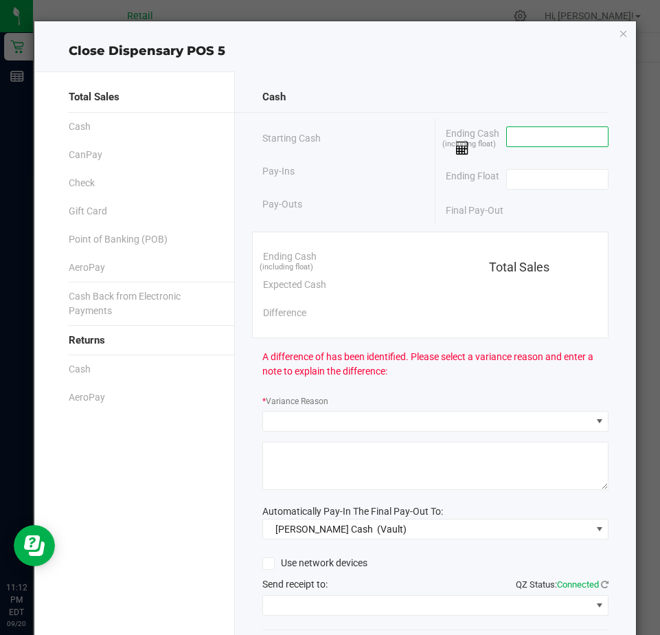
click at [507, 138] on input at bounding box center [557, 136] width 101 height 19
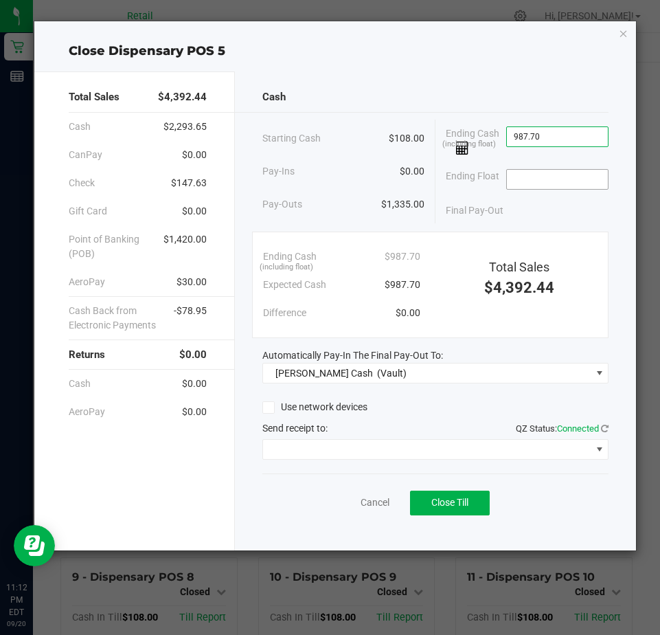
type input "$987.70"
click at [516, 181] on input at bounding box center [557, 179] width 101 height 19
type input "$108.00"
click at [287, 434] on div "Send receipt to: QZ Status: Connected" at bounding box center [435, 428] width 346 height 14
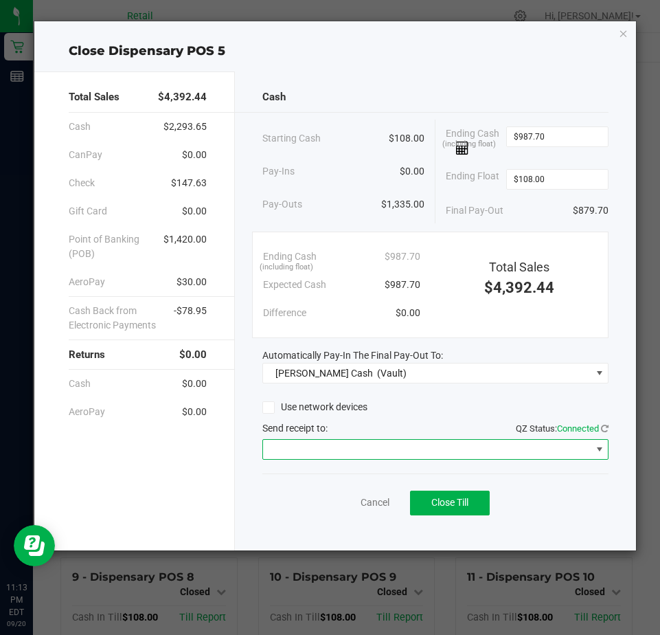
click at [285, 444] on span at bounding box center [427, 449] width 328 height 19
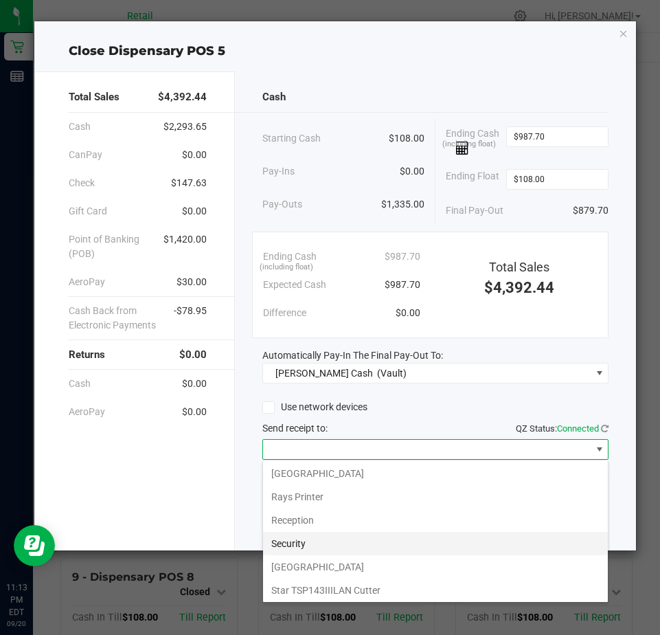
scroll to position [213, 0]
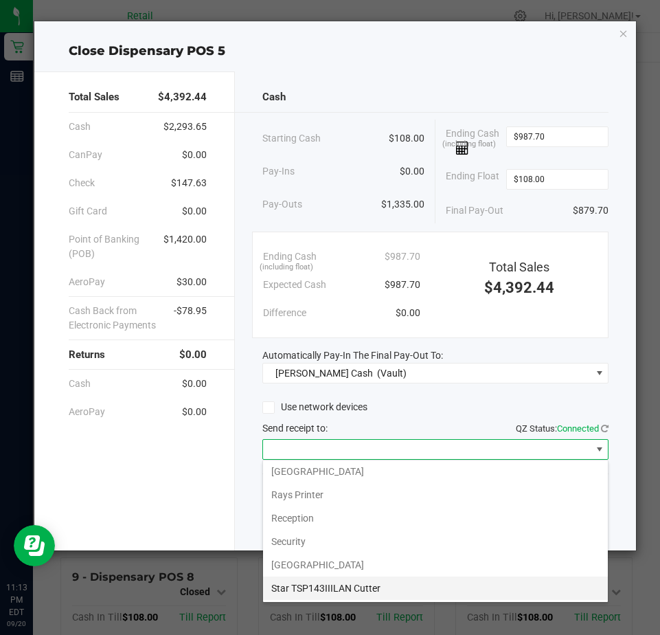
drag, startPoint x: 304, startPoint y: 589, endPoint x: 316, endPoint y: 585, distance: 12.2
click at [316, 585] on Cutter "Star TSP143IIILAN Cutter" at bounding box center [435, 588] width 345 height 23
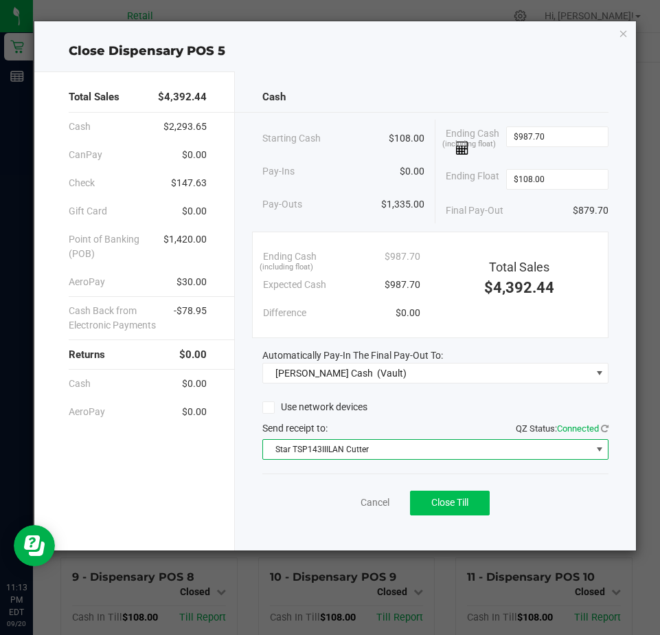
click at [452, 492] on div "Cancel Close Till" at bounding box center [435, 499] width 346 height 53
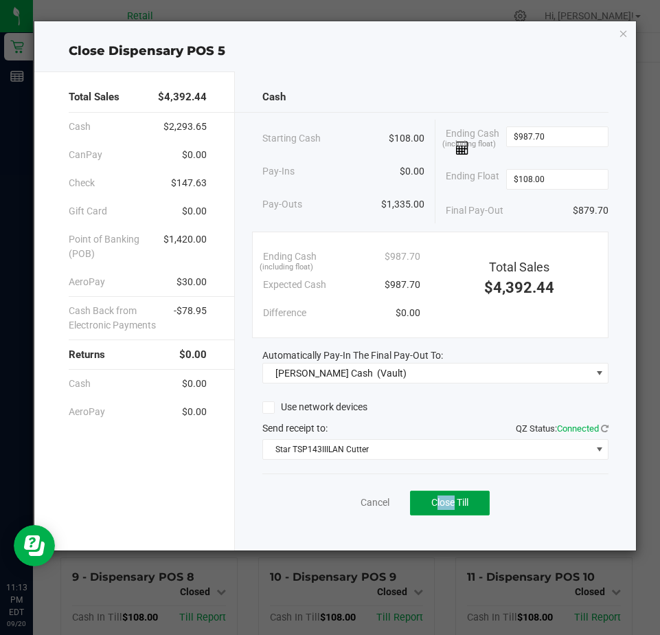
drag, startPoint x: 452, startPoint y: 492, endPoint x: 440, endPoint y: 480, distance: 16.5
click at [444, 494] on button "Close Till" at bounding box center [450, 503] width 80 height 25
